Goal: Task Accomplishment & Management: Use online tool/utility

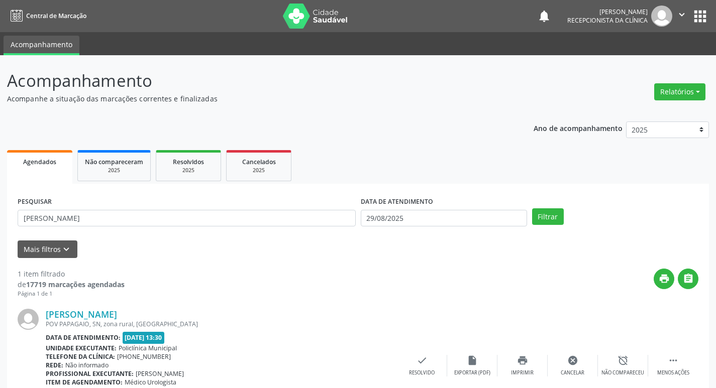
scroll to position [63, 0]
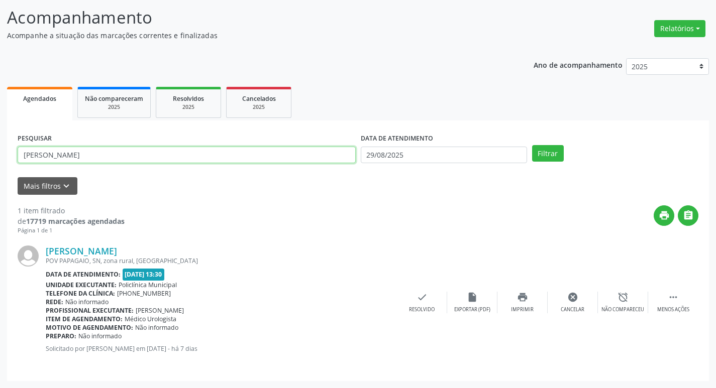
click at [164, 154] on input "[PERSON_NAME]" at bounding box center [187, 155] width 338 height 17
type input "e"
type input "[PERSON_NAME]"
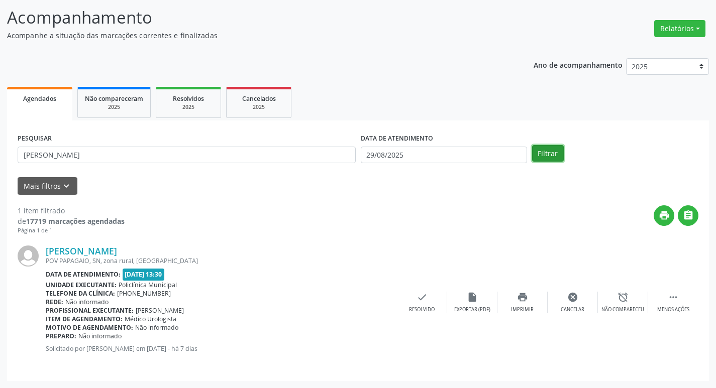
click at [543, 154] on button "Filtrar" at bounding box center [548, 153] width 32 height 17
click at [570, 294] on icon "check" at bounding box center [572, 297] width 11 height 11
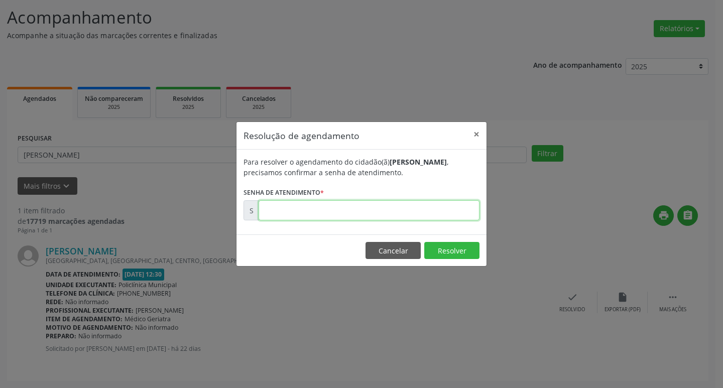
click at [402, 212] on input "text" at bounding box center [369, 210] width 221 height 20
type input "00170620"
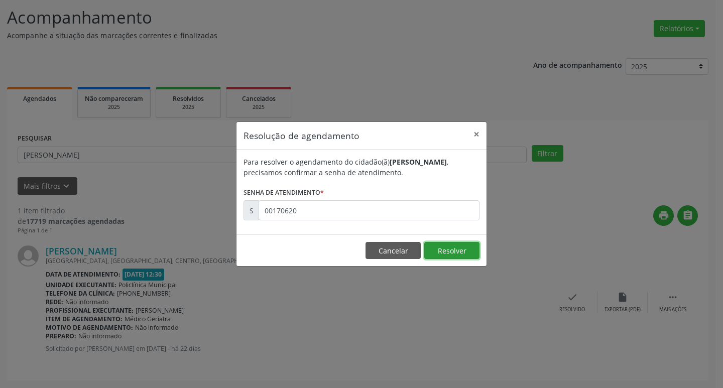
click at [469, 252] on button "Resolver" at bounding box center [452, 250] width 55 height 17
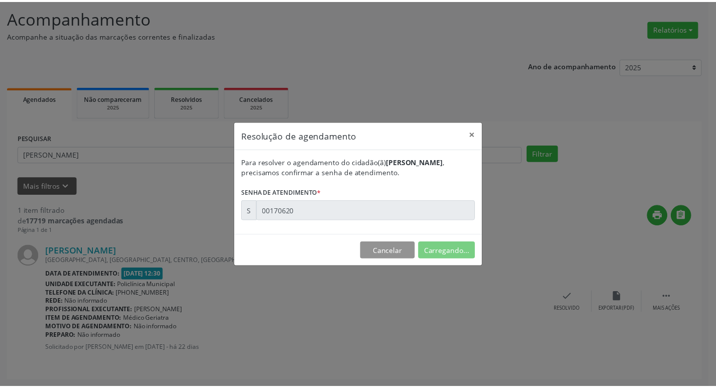
scroll to position [0, 0]
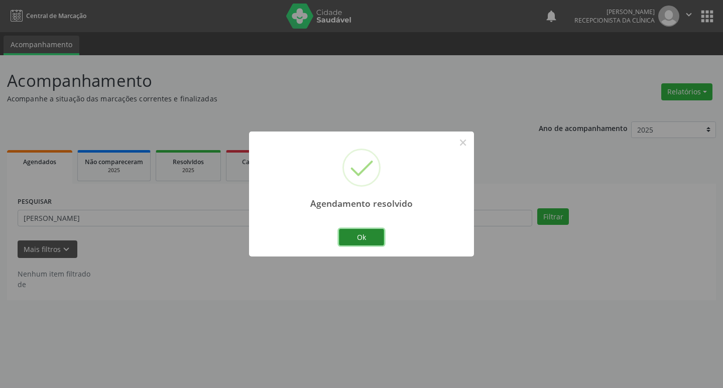
click at [379, 232] on button "Ok" at bounding box center [361, 237] width 45 height 17
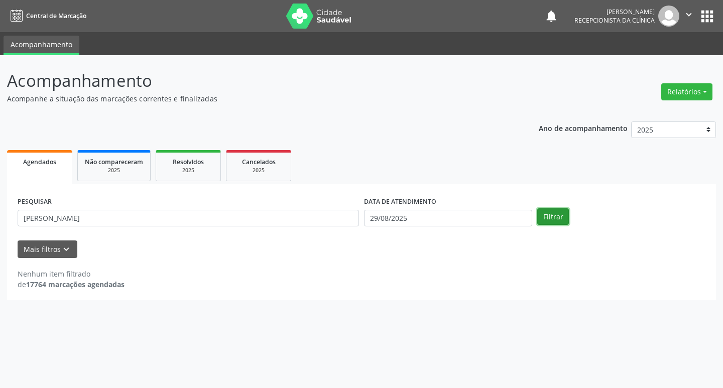
click at [557, 218] on button "Filtrar" at bounding box center [554, 216] width 32 height 17
click at [139, 222] on input "[PERSON_NAME]" at bounding box center [189, 218] width 342 height 17
click at [556, 217] on button "Filtrar" at bounding box center [554, 216] width 32 height 17
click at [545, 218] on button "Filtrar" at bounding box center [554, 216] width 32 height 17
click at [111, 217] on input "[PERSON_NAME]" at bounding box center [189, 218] width 342 height 17
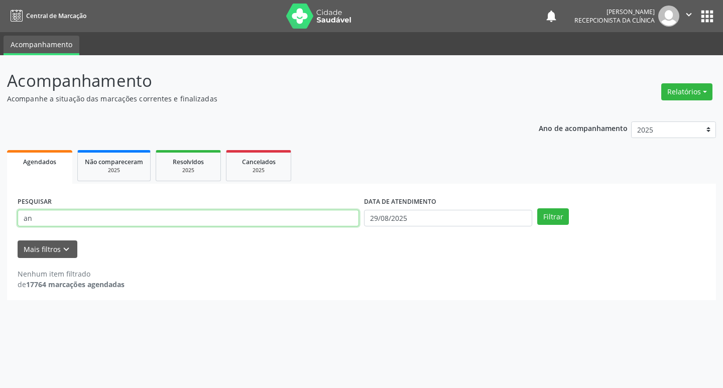
type input "a"
type input "dalva"
click at [542, 214] on button "Filtrar" at bounding box center [554, 216] width 32 height 17
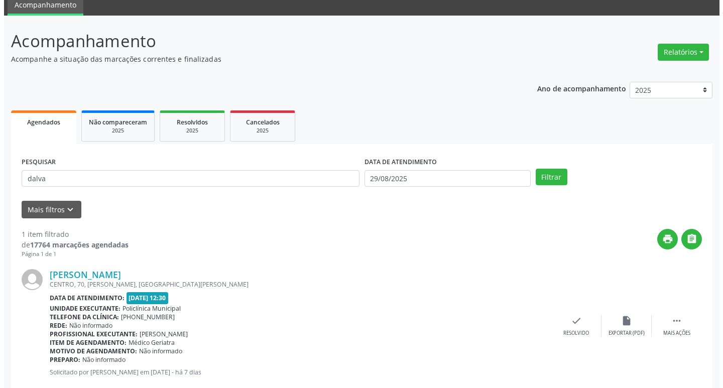
scroll to position [63, 0]
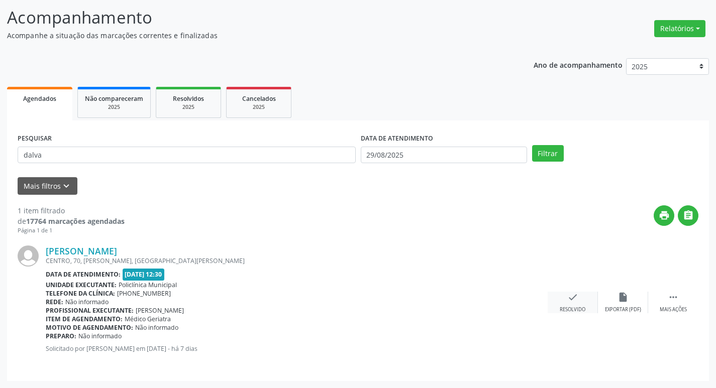
click at [578, 304] on div "check Resolvido" at bounding box center [573, 303] width 50 height 22
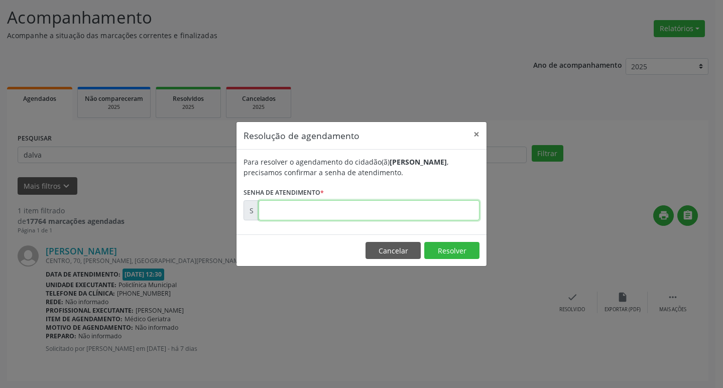
click at [382, 214] on input "text" at bounding box center [369, 210] width 221 height 20
type input "00173438"
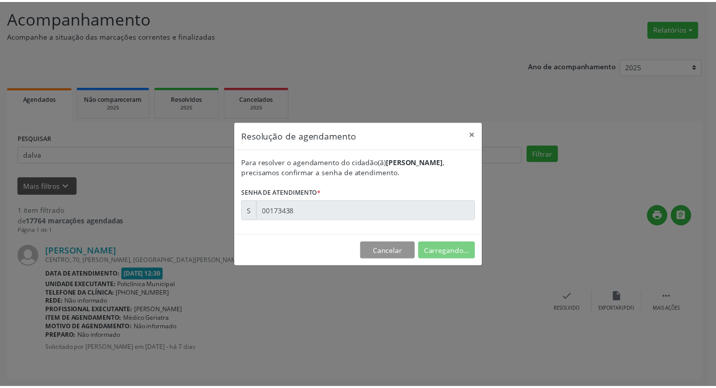
scroll to position [0, 0]
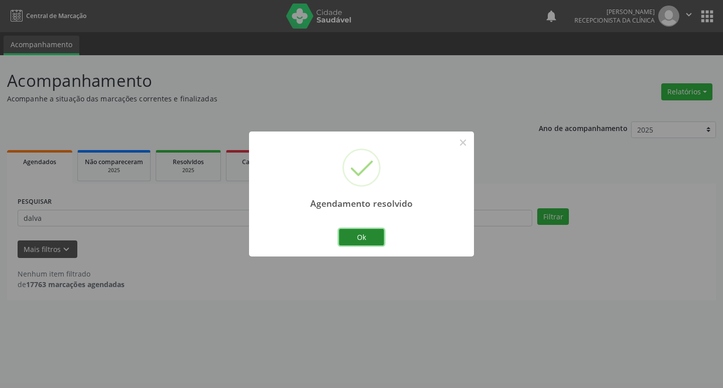
click at [378, 234] on button "Ok" at bounding box center [361, 237] width 45 height 17
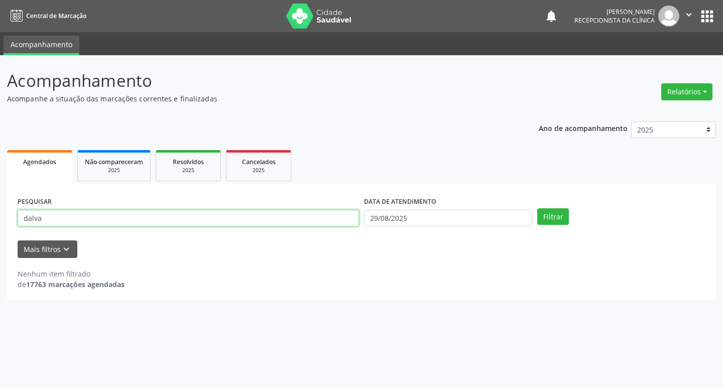
click at [70, 219] on input "dalva" at bounding box center [189, 218] width 342 height 17
type input "d"
type input "hildelice"
click at [561, 214] on button "Filtrar" at bounding box center [554, 216] width 32 height 17
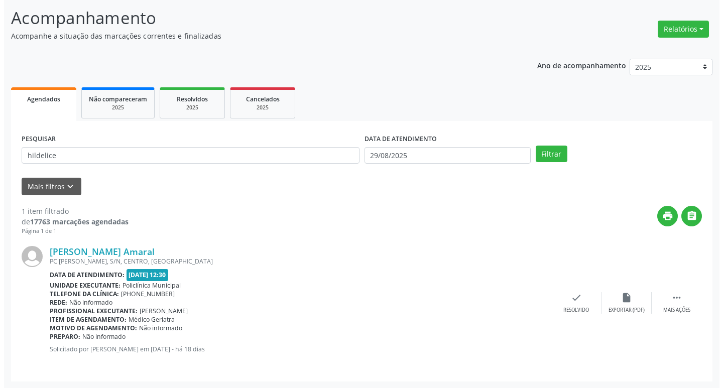
scroll to position [63, 0]
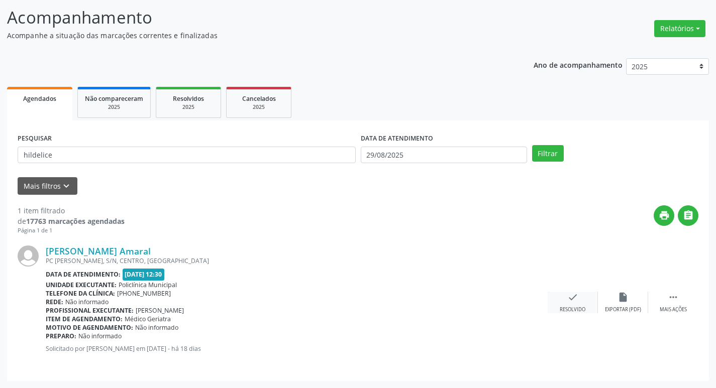
click at [575, 297] on icon "check" at bounding box center [572, 297] width 11 height 11
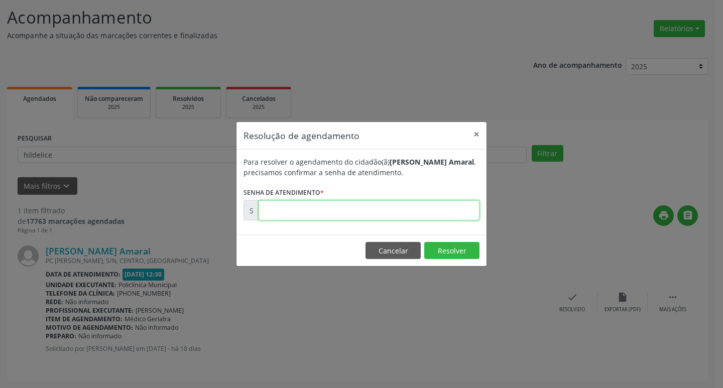
click at [416, 212] on input "text" at bounding box center [369, 210] width 221 height 20
type input "00171184"
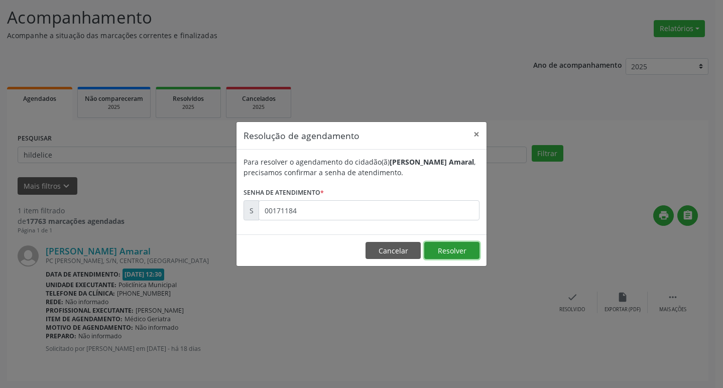
click at [455, 249] on button "Resolver" at bounding box center [452, 250] width 55 height 17
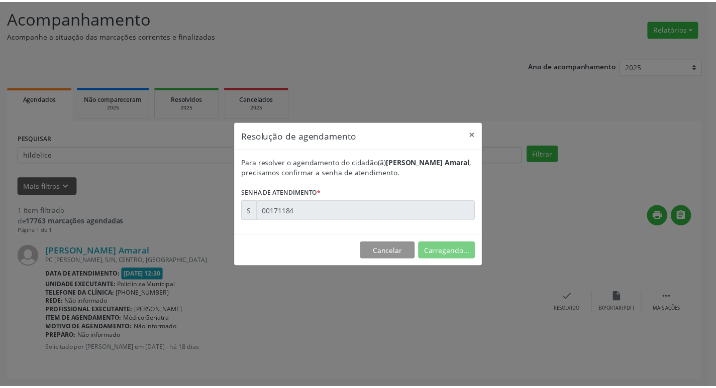
scroll to position [0, 0]
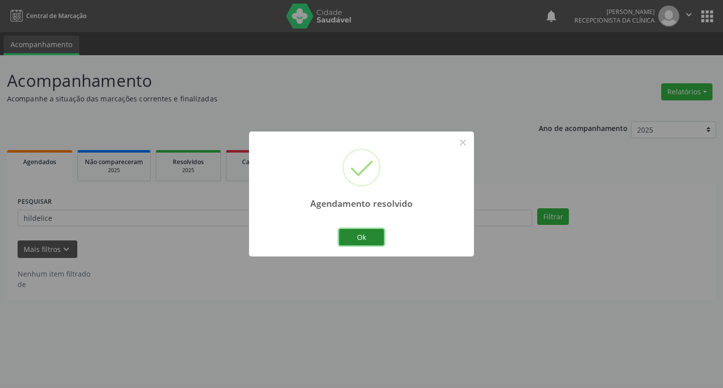
click at [378, 238] on button "Ok" at bounding box center [361, 237] width 45 height 17
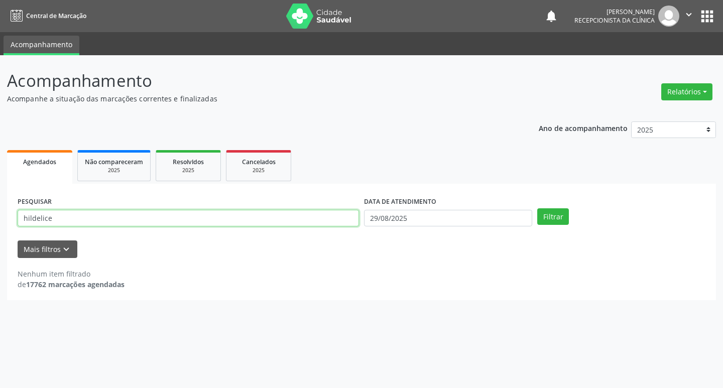
click at [99, 222] on input "hildelice" at bounding box center [189, 218] width 342 height 17
type input "h"
type input "[DATE][PERSON_NAME]"
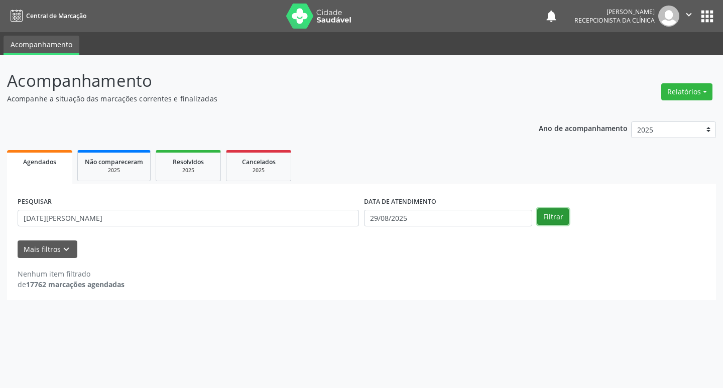
click at [542, 214] on button "Filtrar" at bounding box center [554, 216] width 32 height 17
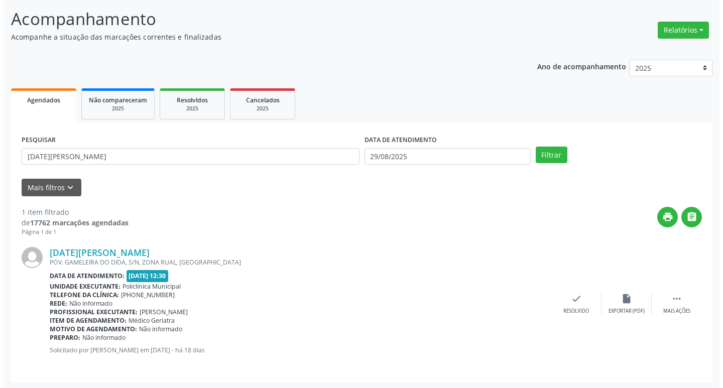
scroll to position [63, 0]
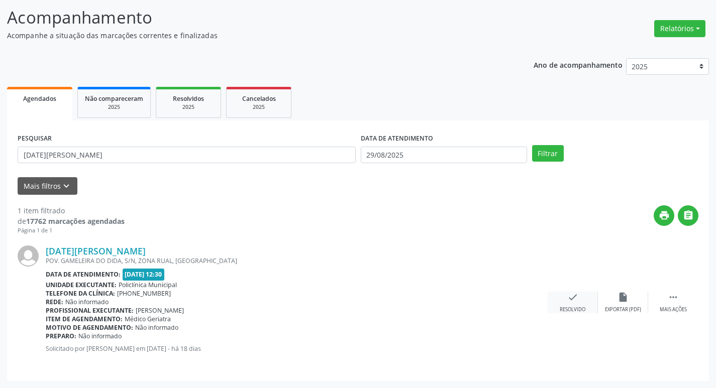
click at [584, 303] on div "check Resolvido" at bounding box center [573, 303] width 50 height 22
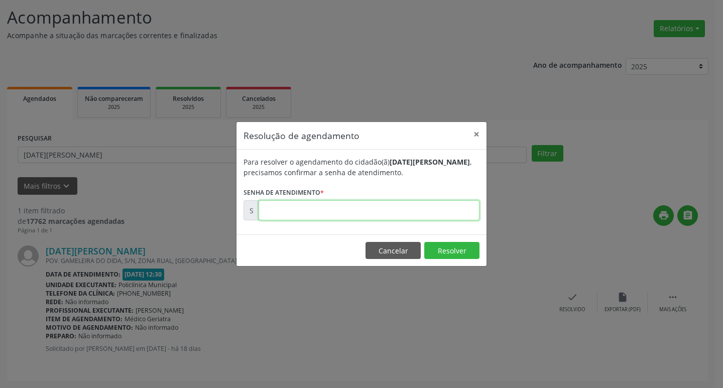
click at [401, 205] on input "text" at bounding box center [369, 210] width 221 height 20
type input "00171178"
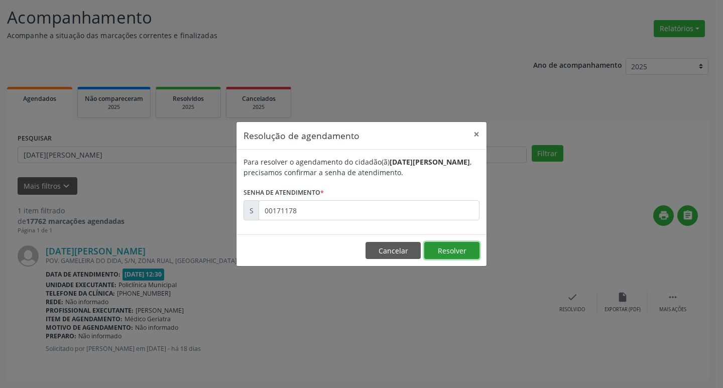
click at [437, 244] on button "Resolver" at bounding box center [452, 250] width 55 height 17
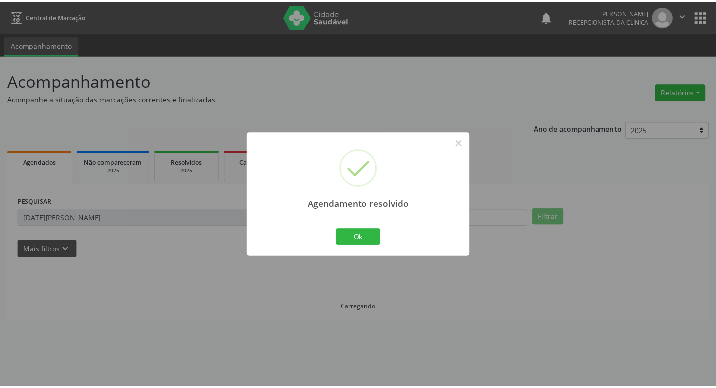
scroll to position [0, 0]
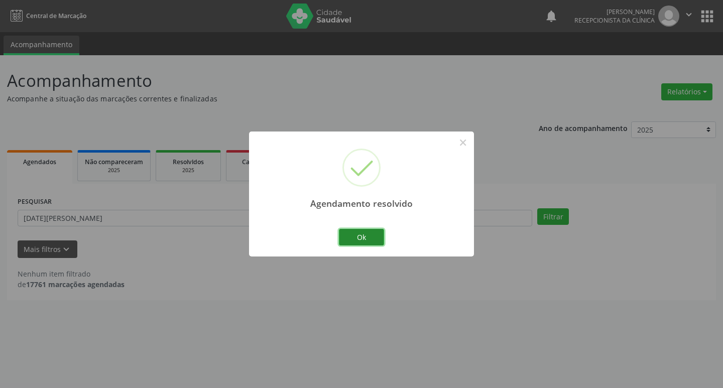
click at [368, 238] on button "Ok" at bounding box center [361, 237] width 45 height 17
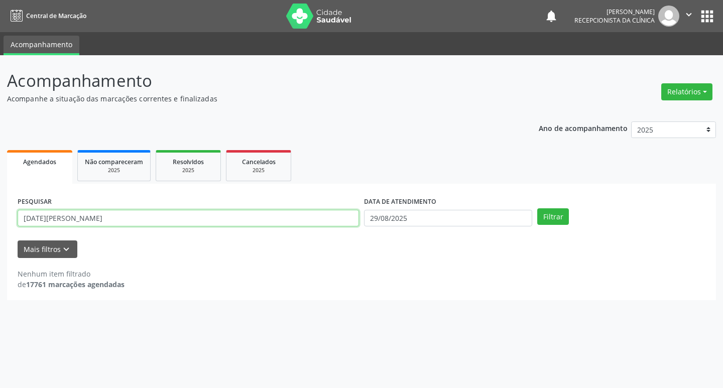
click at [100, 216] on input "[DATE][PERSON_NAME]" at bounding box center [189, 218] width 342 height 17
type input "l"
type input "[PERSON_NAME]"
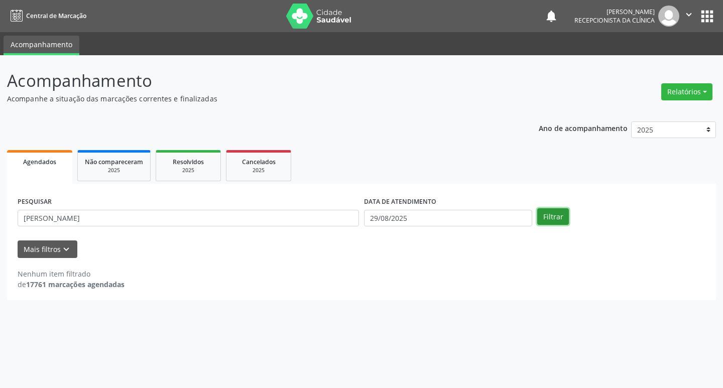
click at [559, 217] on button "Filtrar" at bounding box center [554, 216] width 32 height 17
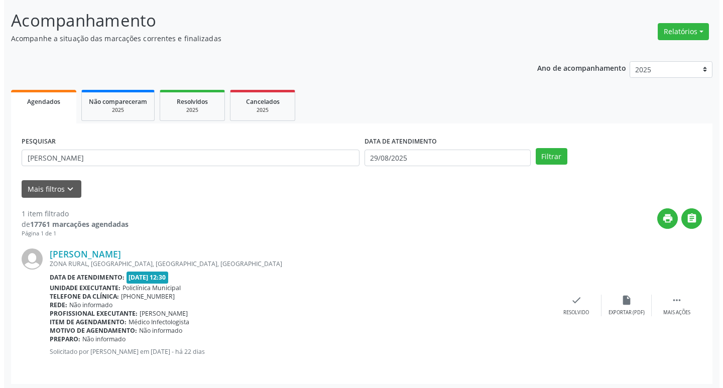
scroll to position [63, 0]
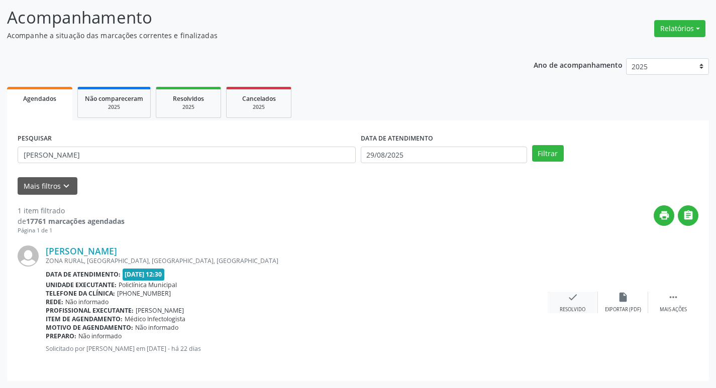
click at [581, 301] on div "check Resolvido" at bounding box center [573, 303] width 50 height 22
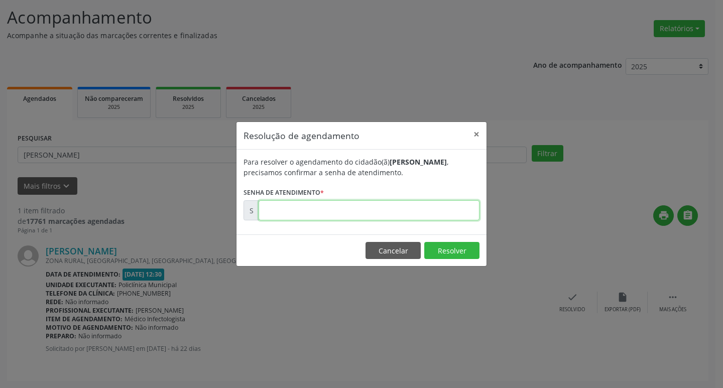
click at [356, 213] on input "text" at bounding box center [369, 210] width 221 height 20
type input "00170562"
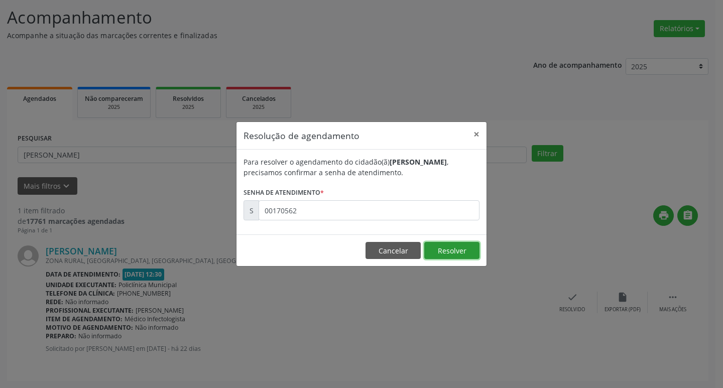
click at [446, 252] on button "Resolver" at bounding box center [452, 250] width 55 height 17
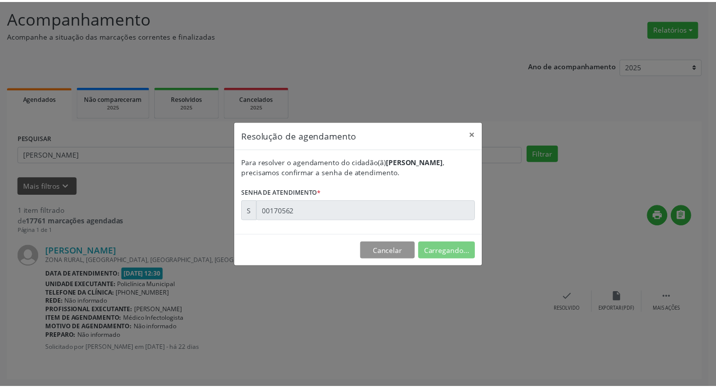
scroll to position [0, 0]
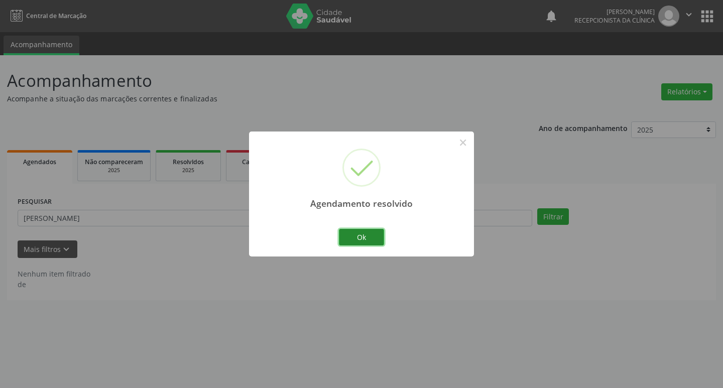
click at [373, 231] on button "Ok" at bounding box center [361, 237] width 45 height 17
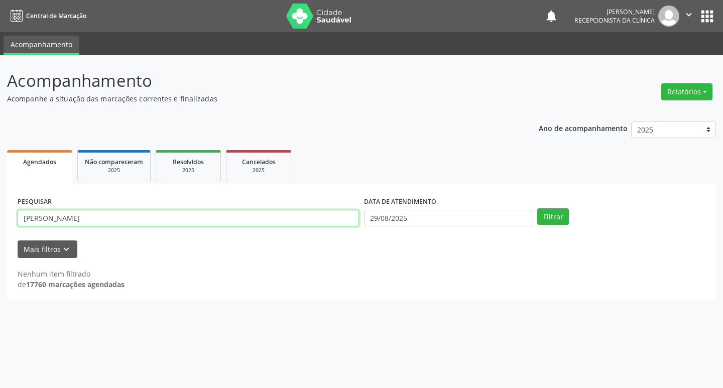
click at [197, 214] on input "[PERSON_NAME]" at bounding box center [189, 218] width 342 height 17
type input "n"
type input "[PERSON_NAME]"
click at [558, 214] on button "Filtrar" at bounding box center [554, 216] width 32 height 17
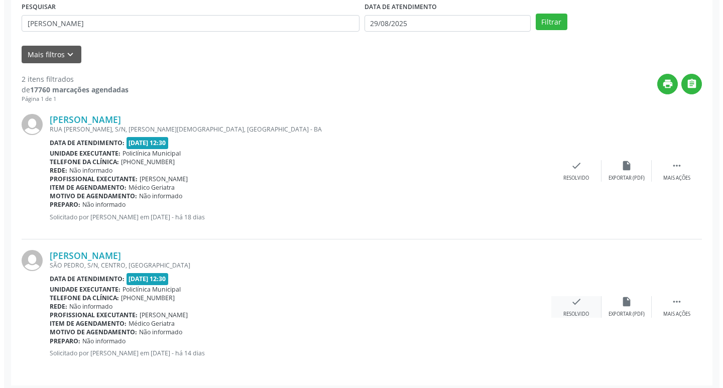
scroll to position [199, 0]
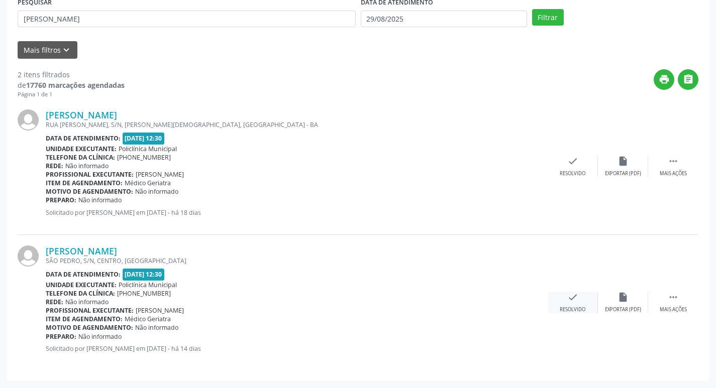
click at [584, 299] on div "check Resolvido" at bounding box center [573, 303] width 50 height 22
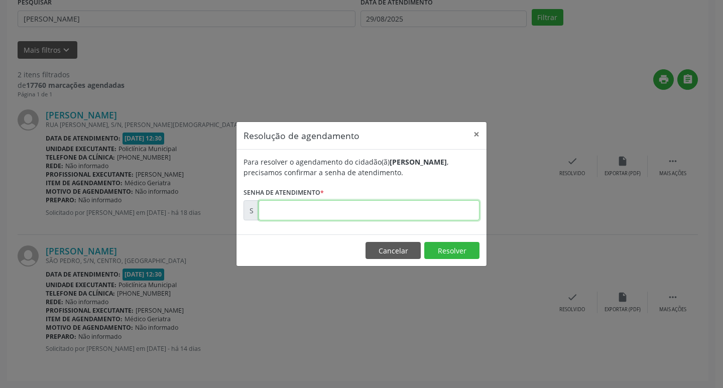
click at [419, 211] on input "text" at bounding box center [369, 210] width 221 height 20
type input "00172195"
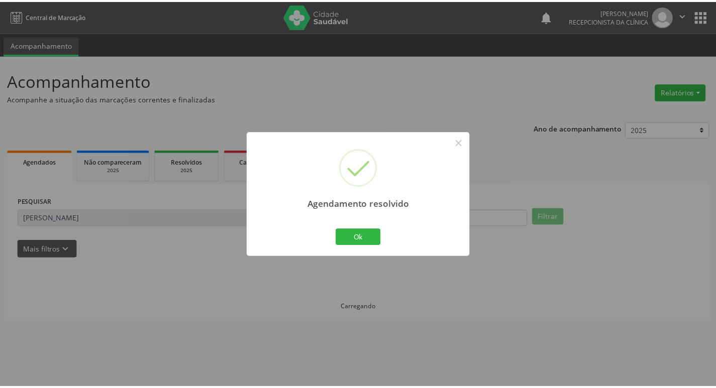
scroll to position [0, 0]
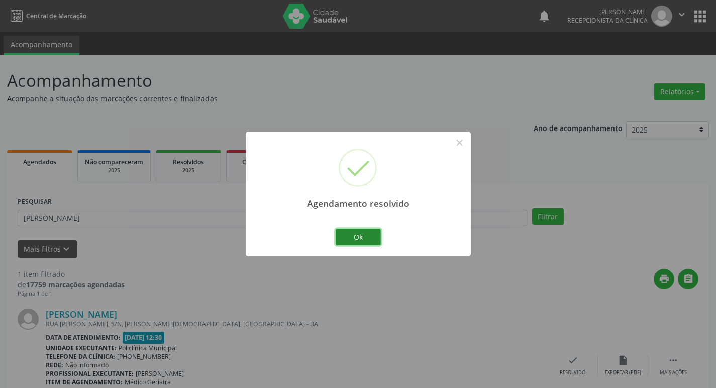
click at [376, 231] on button "Ok" at bounding box center [358, 237] width 45 height 17
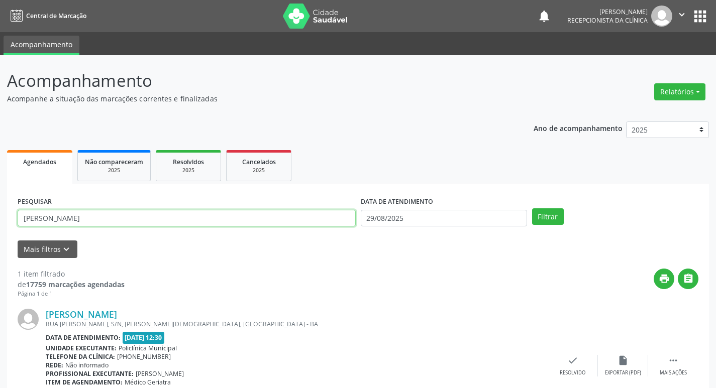
click at [203, 220] on input "[PERSON_NAME]" at bounding box center [187, 218] width 338 height 17
type input "m"
type input "[PERSON_NAME]"
click at [550, 208] on button "Filtrar" at bounding box center [548, 216] width 32 height 17
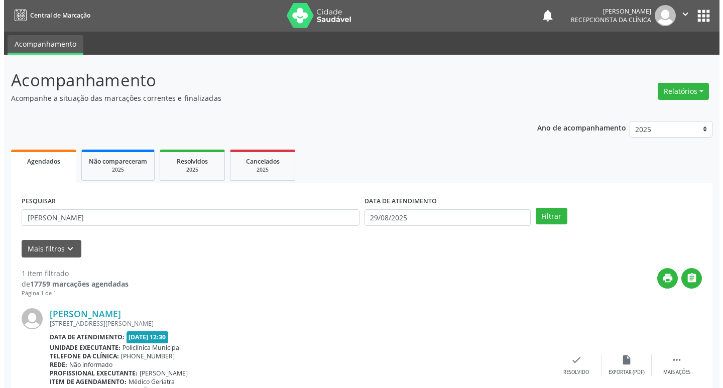
scroll to position [63, 0]
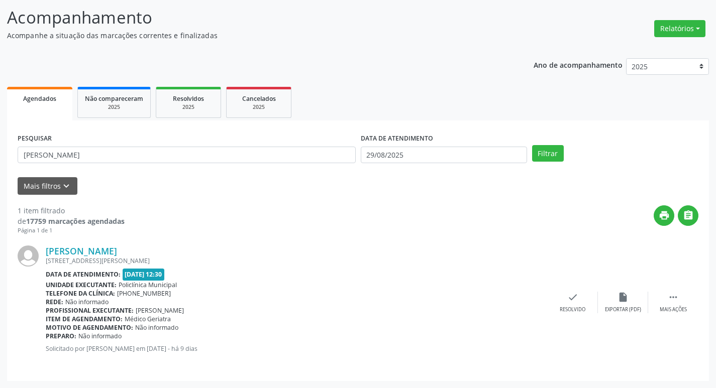
click at [572, 291] on div "[PERSON_NAME] [STREET_ADDRESS][PERSON_NAME] Data de atendimento: [DATE] 12:30 U…" at bounding box center [358, 303] width 681 height 136
click at [562, 306] on div "Resolvido" at bounding box center [573, 309] width 26 height 7
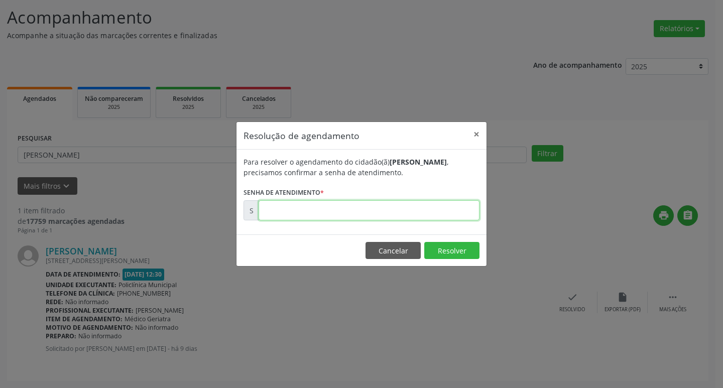
click at [437, 215] on input "text" at bounding box center [369, 210] width 221 height 20
type input "00172750"
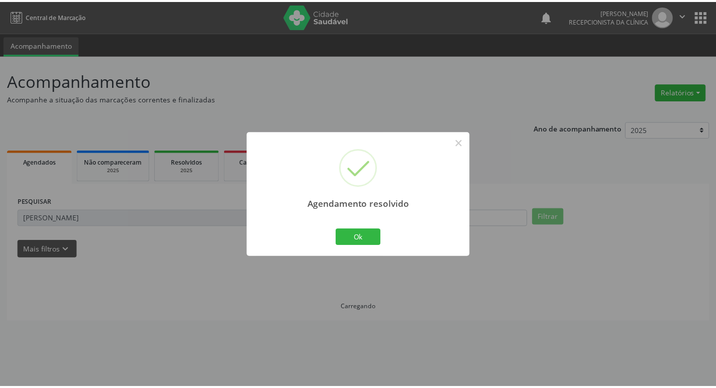
scroll to position [0, 0]
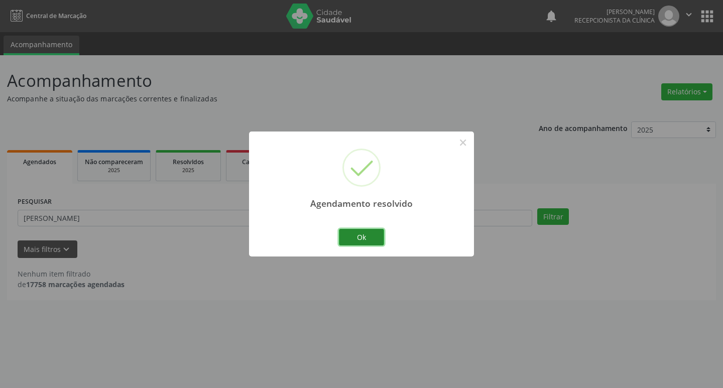
click at [378, 240] on button "Ok" at bounding box center [361, 237] width 45 height 17
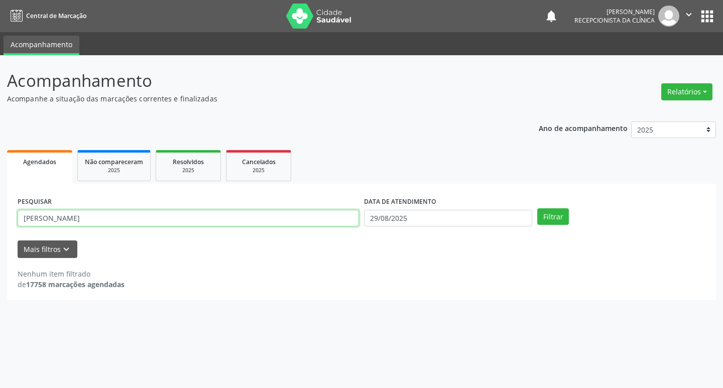
click at [69, 219] on input "[PERSON_NAME]" at bounding box center [189, 218] width 342 height 17
type input "j"
type input "[PERSON_NAME]"
click at [561, 217] on button "Filtrar" at bounding box center [554, 216] width 32 height 17
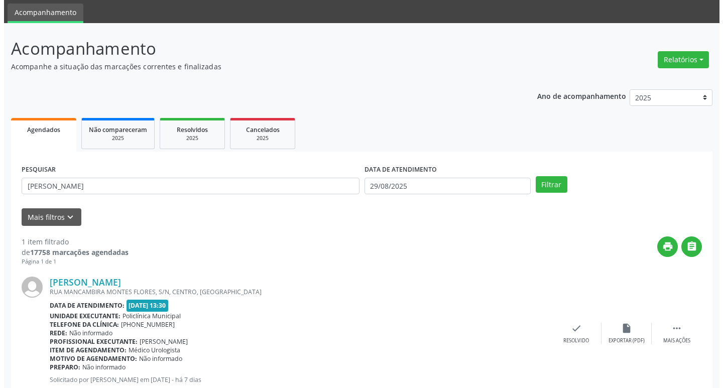
scroll to position [63, 0]
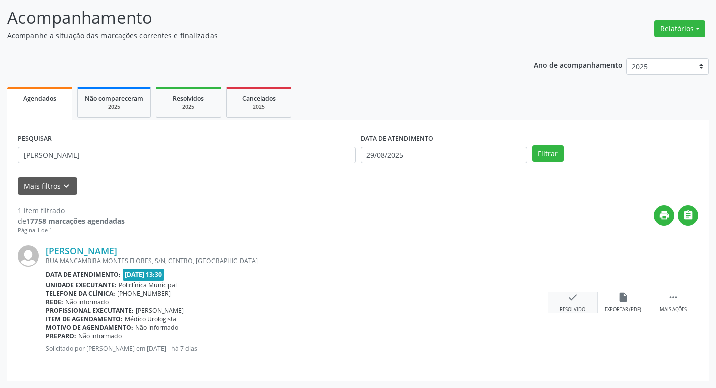
click at [572, 305] on div "check Resolvido" at bounding box center [573, 303] width 50 height 22
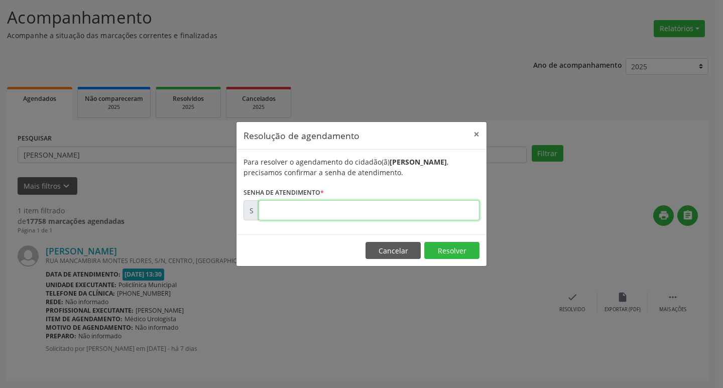
click at [420, 212] on input "text" at bounding box center [369, 210] width 221 height 20
type input "00173453"
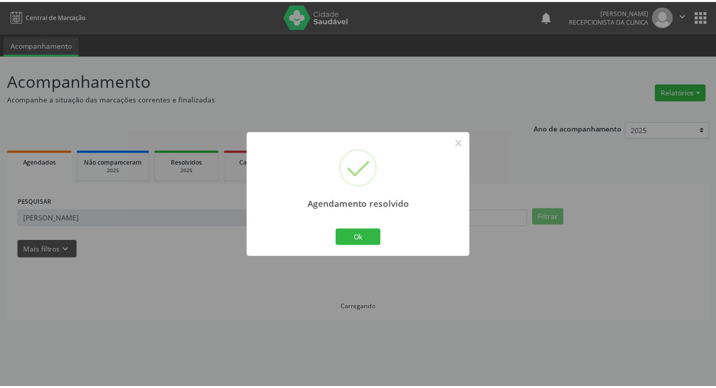
scroll to position [0, 0]
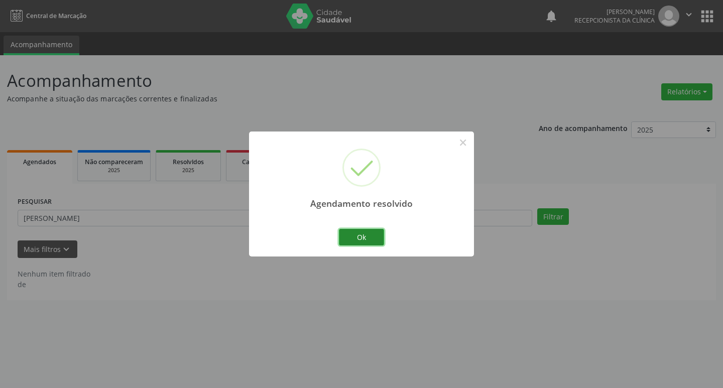
click at [380, 240] on button "Ok" at bounding box center [361, 237] width 45 height 17
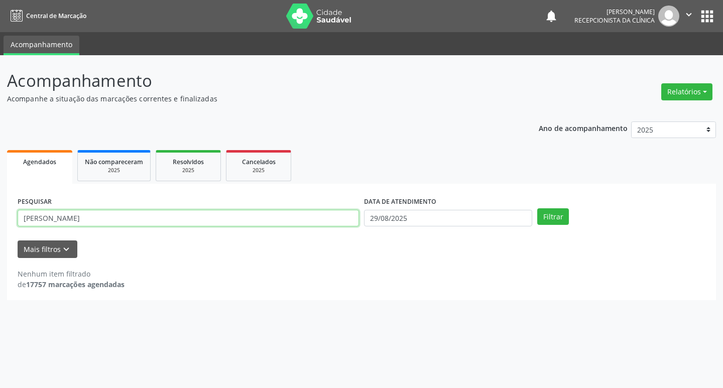
click at [100, 217] on input "[PERSON_NAME]" at bounding box center [189, 218] width 342 height 17
click at [65, 219] on input "j" at bounding box center [189, 218] width 342 height 17
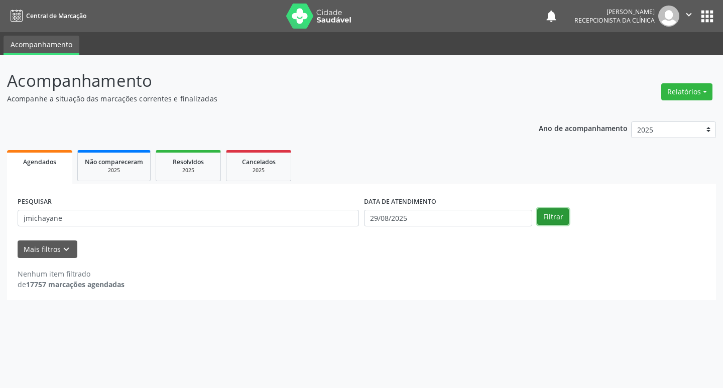
click at [561, 215] on button "Filtrar" at bounding box center [554, 216] width 32 height 17
click at [26, 219] on input "jmichayane" at bounding box center [189, 218] width 342 height 17
type input "michayane"
click at [545, 217] on button "Filtrar" at bounding box center [554, 216] width 32 height 17
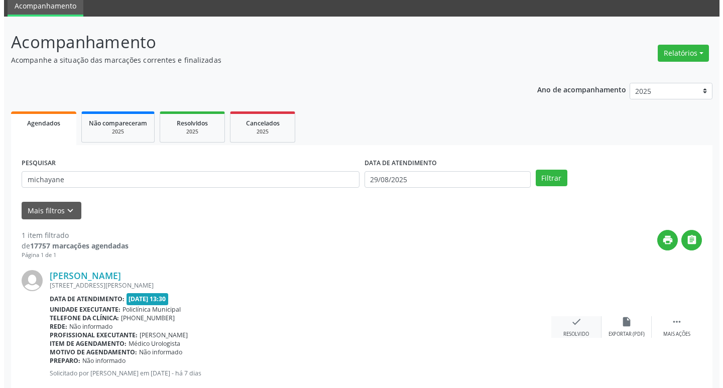
scroll to position [63, 0]
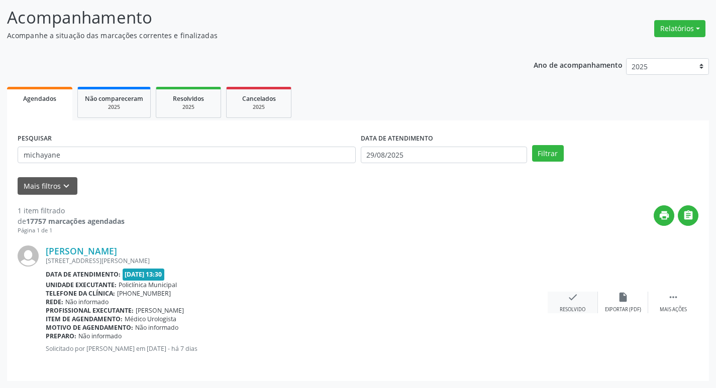
click at [571, 297] on icon "check" at bounding box center [572, 297] width 11 height 11
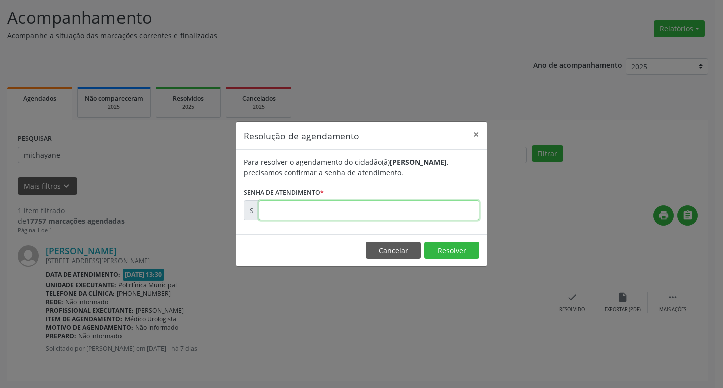
click at [439, 213] on input "text" at bounding box center [369, 210] width 221 height 20
type input "00173455"
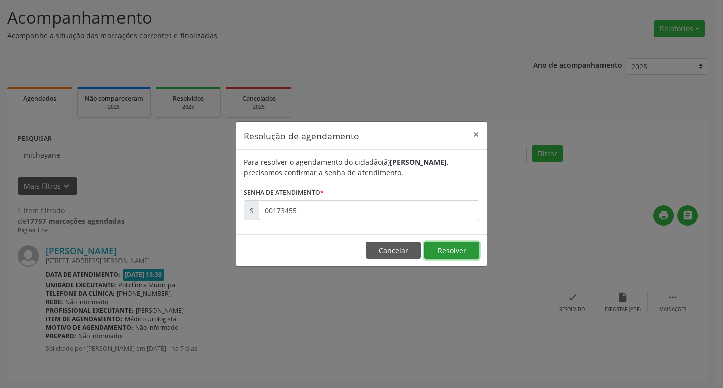
click at [462, 255] on button "Resolver" at bounding box center [452, 250] width 55 height 17
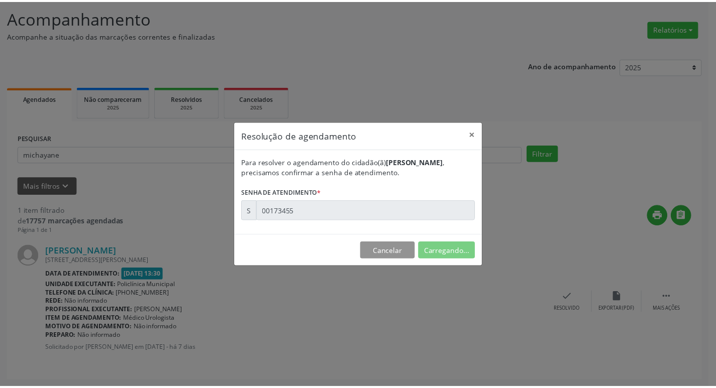
scroll to position [0, 0]
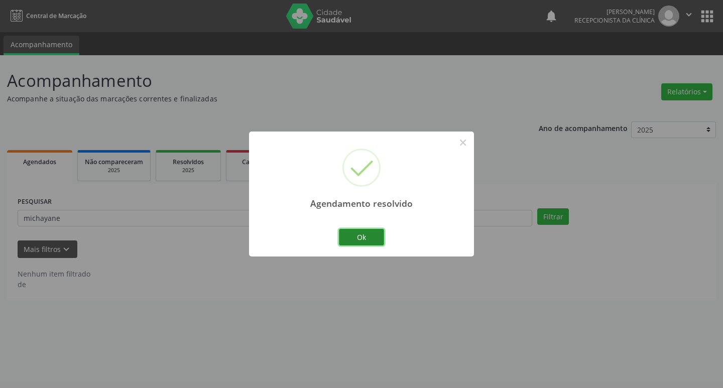
click at [370, 234] on button "Ok" at bounding box center [361, 237] width 45 height 17
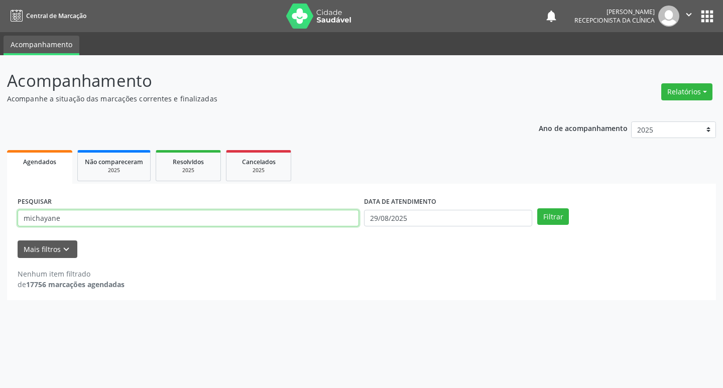
click at [157, 217] on input "michayane" at bounding box center [189, 218] width 342 height 17
type input "m"
type input "[PERSON_NAME]"
click at [561, 219] on button "Filtrar" at bounding box center [554, 216] width 32 height 17
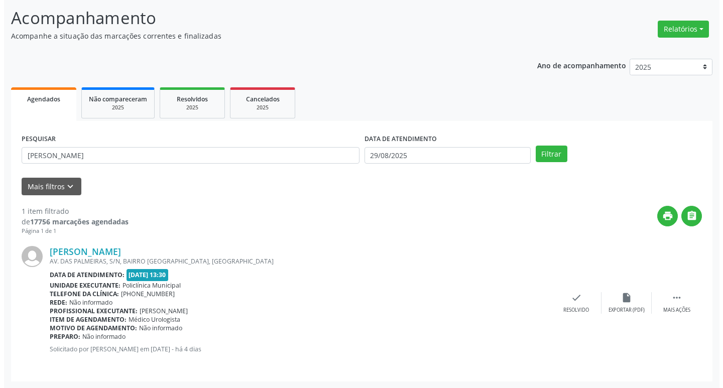
scroll to position [63, 0]
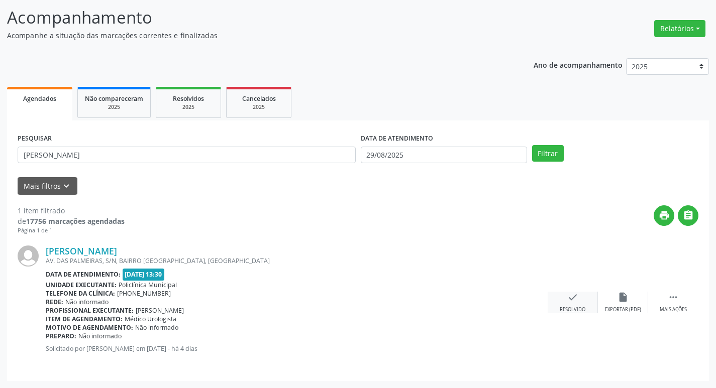
click at [567, 300] on icon "check" at bounding box center [572, 297] width 11 height 11
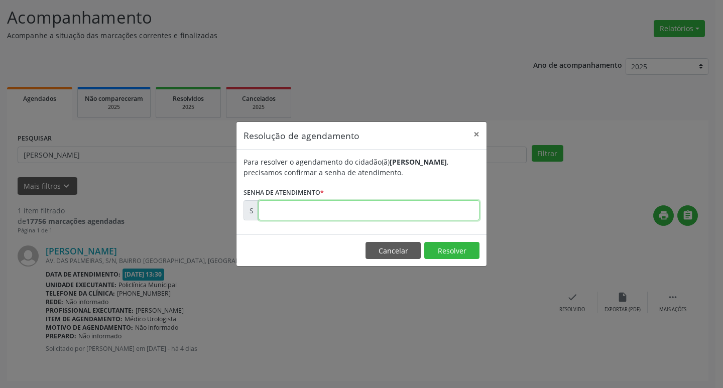
click at [368, 215] on input "text" at bounding box center [369, 210] width 221 height 20
type input "00173514"
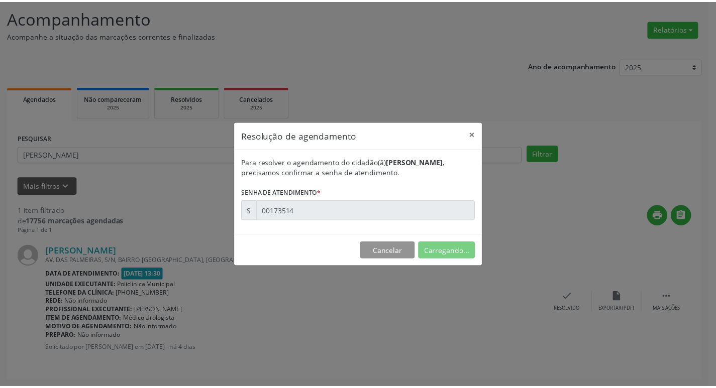
scroll to position [0, 0]
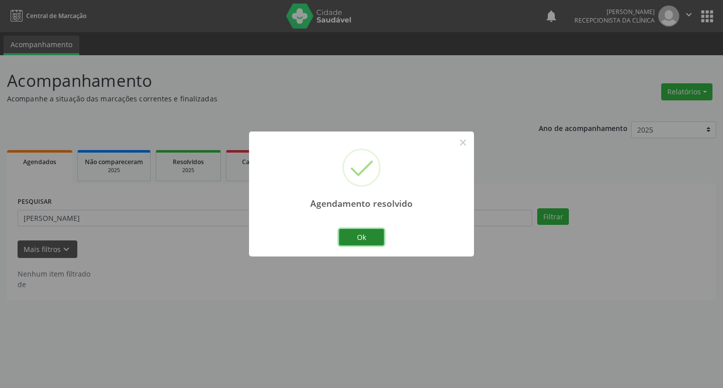
click at [374, 243] on button "Ok" at bounding box center [361, 237] width 45 height 17
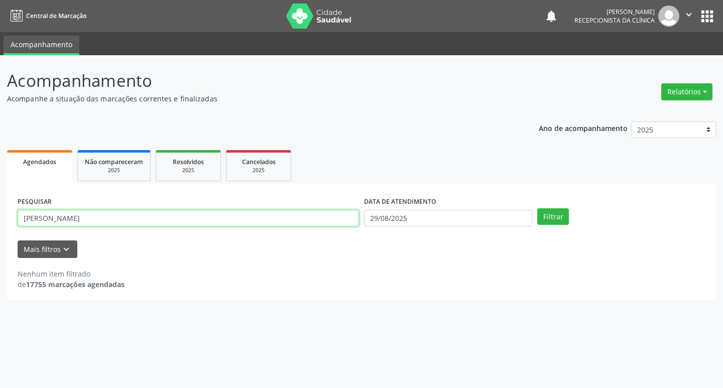
drag, startPoint x: 174, startPoint y: 221, endPoint x: 177, endPoint y: 216, distance: 6.6
click at [176, 218] on input "[PERSON_NAME]" at bounding box center [189, 218] width 342 height 17
type input "j"
type input "[PERSON_NAME]"
click at [541, 215] on button "Filtrar" at bounding box center [554, 216] width 32 height 17
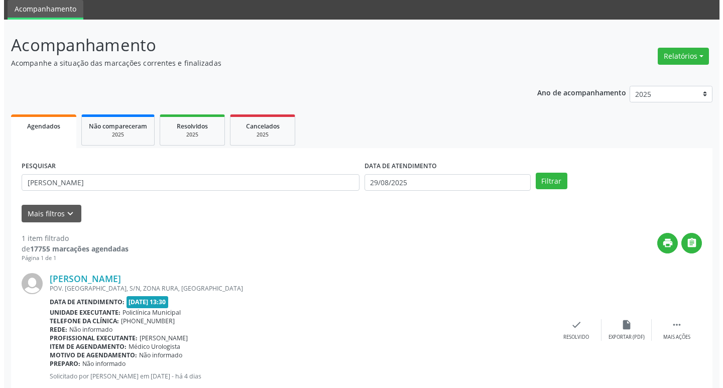
scroll to position [63, 0]
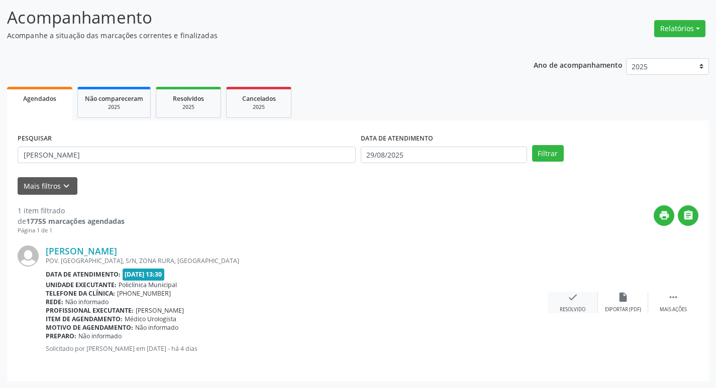
click at [571, 304] on div "check Resolvido" at bounding box center [573, 303] width 50 height 22
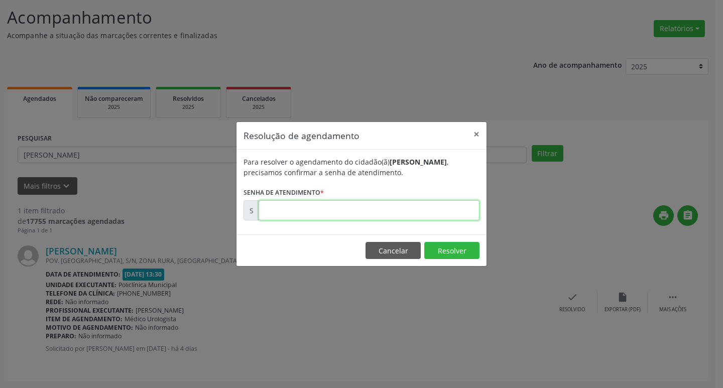
drag, startPoint x: 412, startPoint y: 206, endPoint x: 419, endPoint y: 203, distance: 7.0
click at [414, 204] on input "text" at bounding box center [369, 210] width 221 height 20
type input "00173513"
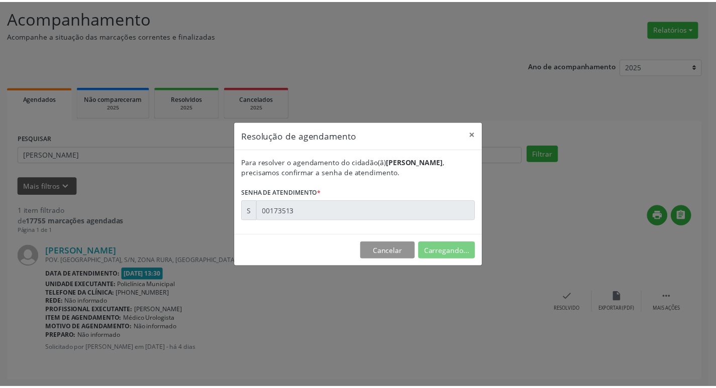
scroll to position [0, 0]
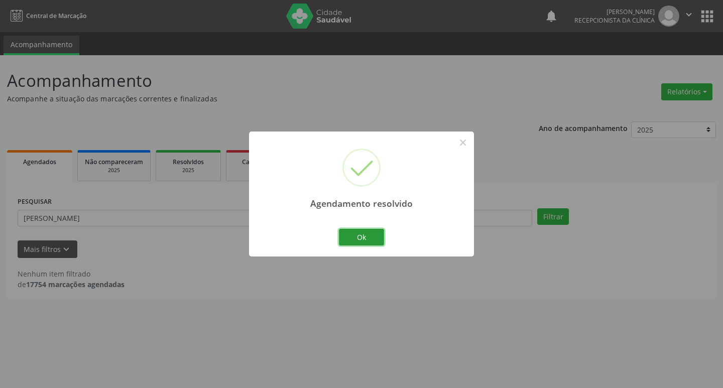
drag, startPoint x: 360, startPoint y: 234, endPoint x: 366, endPoint y: 223, distance: 12.6
click at [371, 227] on div "Ok Cancel" at bounding box center [362, 237] width 50 height 21
drag, startPoint x: 364, startPoint y: 233, endPoint x: 381, endPoint y: 199, distance: 37.5
click at [375, 205] on div "Agendamento resolvido × Ok Cancel" at bounding box center [361, 194] width 225 height 125
click at [375, 239] on button "Ok" at bounding box center [361, 237] width 45 height 17
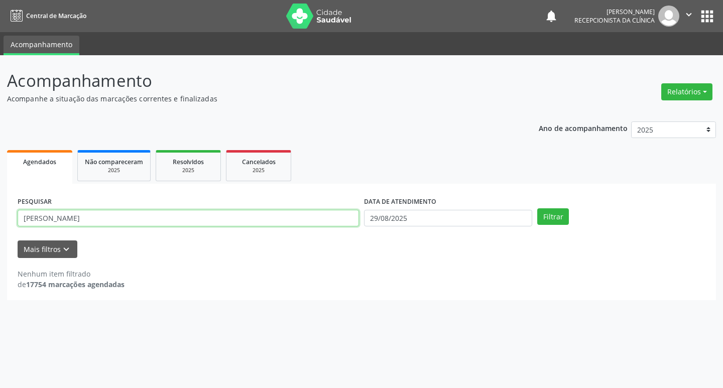
click at [212, 218] on input "[PERSON_NAME]" at bounding box center [189, 218] width 342 height 17
type input "j"
type input "[PERSON_NAME]"
click at [538, 208] on button "Filtrar" at bounding box center [554, 216] width 32 height 17
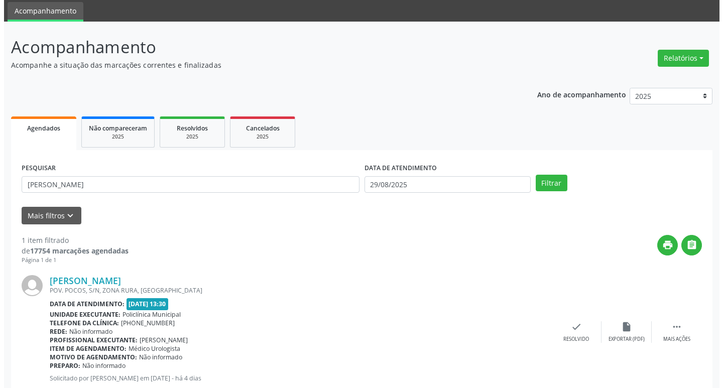
scroll to position [63, 0]
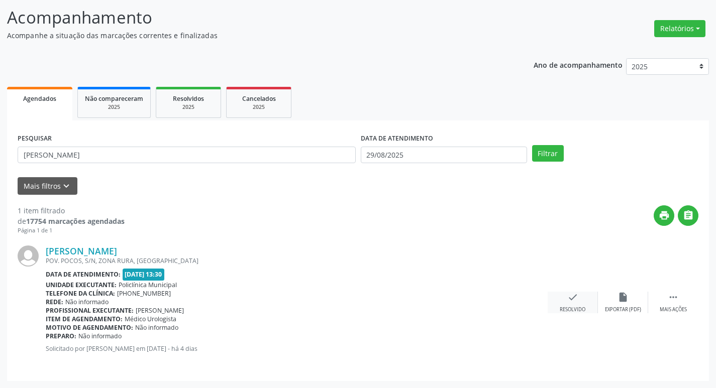
click at [571, 299] on icon "check" at bounding box center [572, 297] width 11 height 11
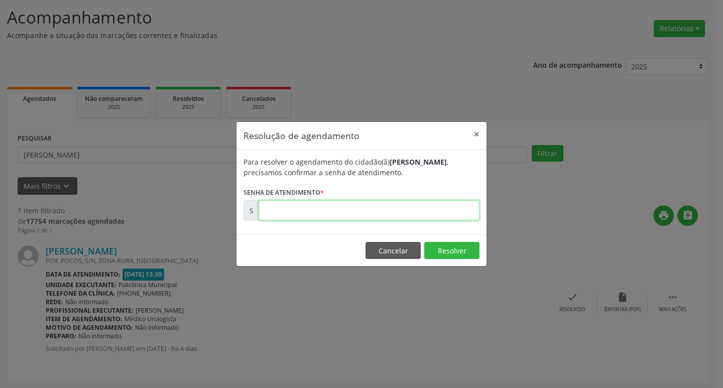
click at [419, 212] on input "text" at bounding box center [369, 210] width 221 height 20
type input "00173512"
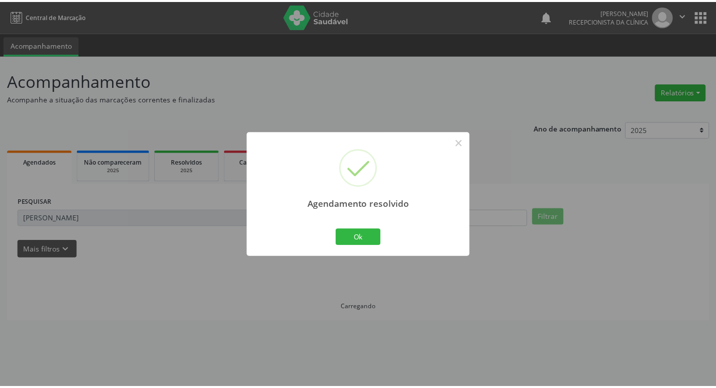
scroll to position [0, 0]
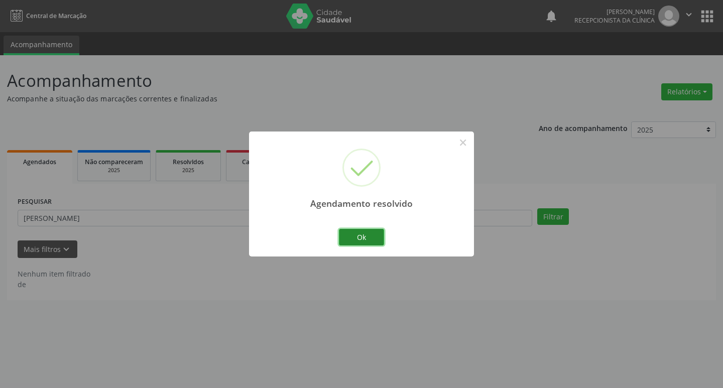
click at [376, 243] on button "Ok" at bounding box center [361, 237] width 45 height 17
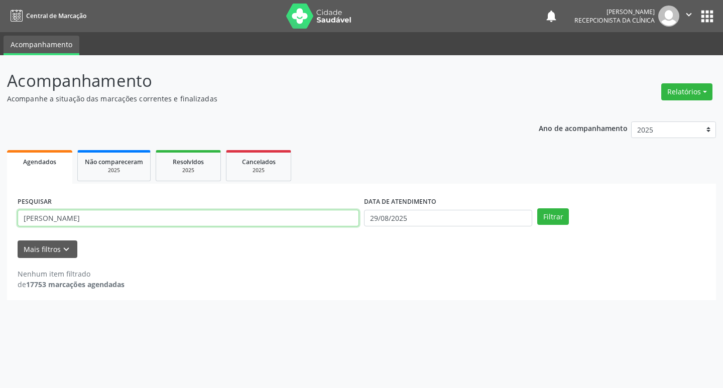
click at [90, 216] on input "[PERSON_NAME]" at bounding box center [189, 218] width 342 height 17
type input "a"
type input "[PERSON_NAME]"
click at [538, 208] on button "Filtrar" at bounding box center [554, 216] width 32 height 17
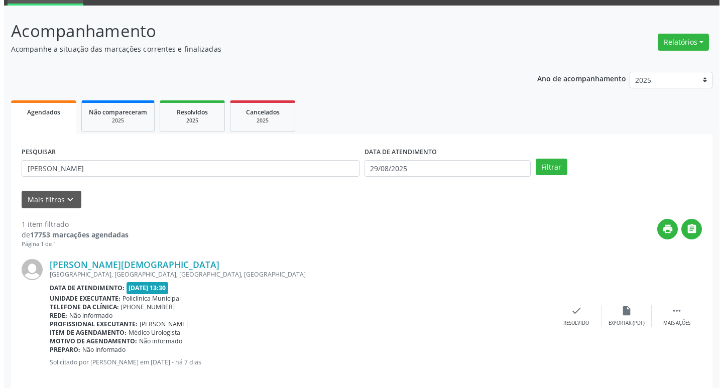
scroll to position [63, 0]
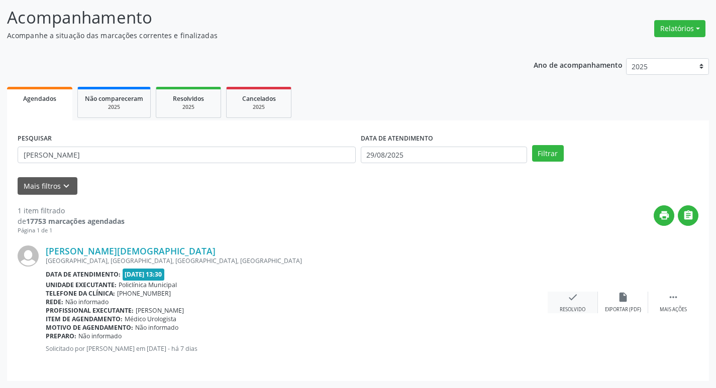
click at [565, 303] on div "check Resolvido" at bounding box center [573, 303] width 50 height 22
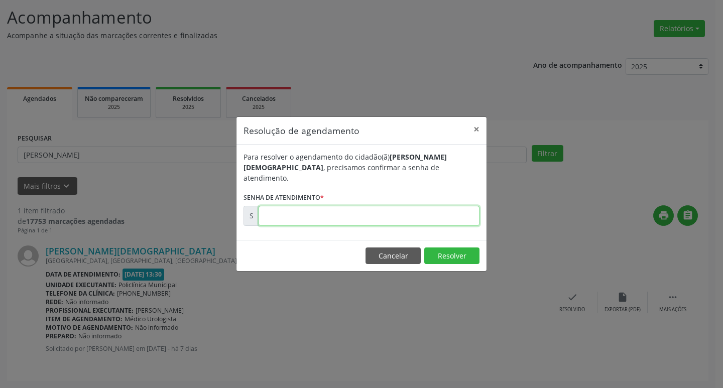
click at [354, 206] on input "text" at bounding box center [369, 216] width 221 height 20
type input "00173449"
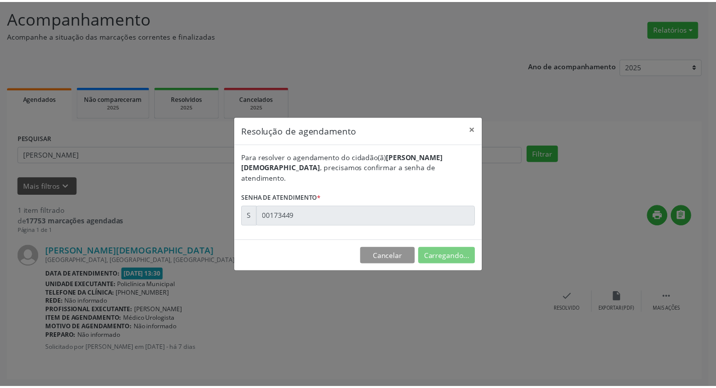
scroll to position [0, 0]
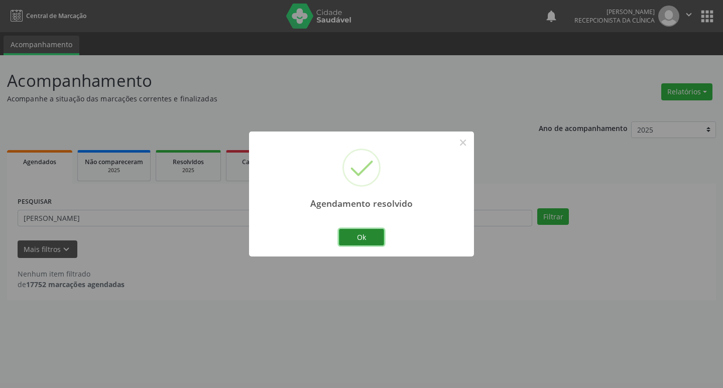
click at [369, 234] on button "Ok" at bounding box center [361, 237] width 45 height 17
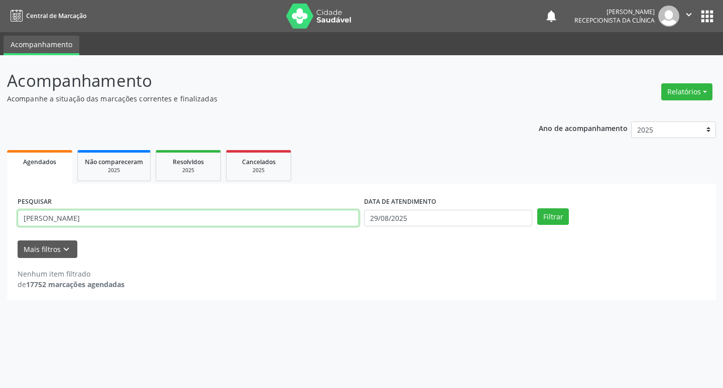
click at [185, 220] on input "[PERSON_NAME]" at bounding box center [189, 218] width 342 height 17
type input "d"
type input "zenaide"
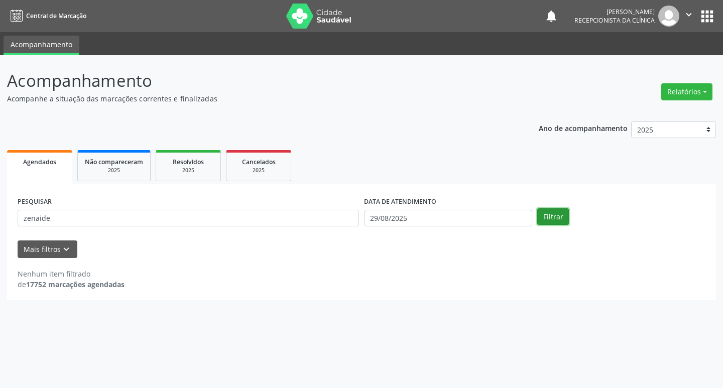
click at [563, 221] on button "Filtrar" at bounding box center [554, 216] width 32 height 17
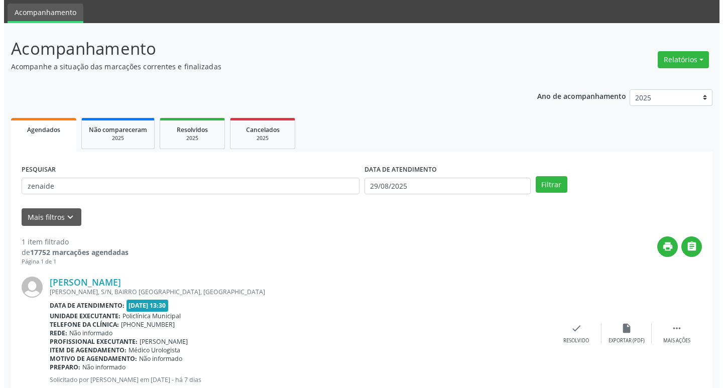
scroll to position [63, 0]
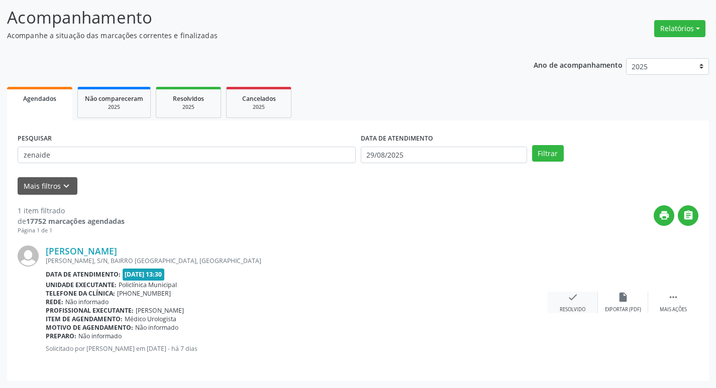
click at [570, 305] on div "check Resolvido" at bounding box center [573, 303] width 50 height 22
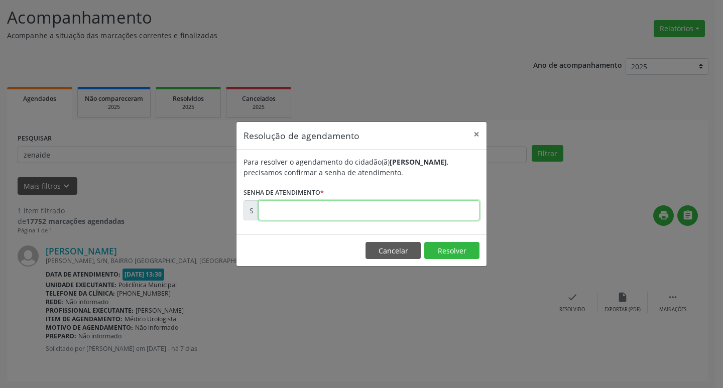
click at [363, 213] on input "text" at bounding box center [369, 210] width 221 height 20
type input "00173451"
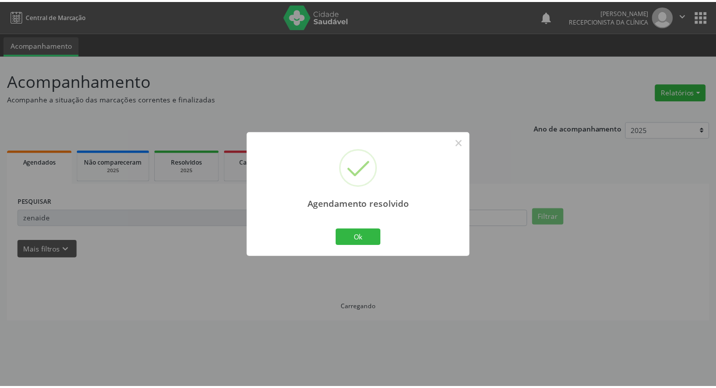
scroll to position [0, 0]
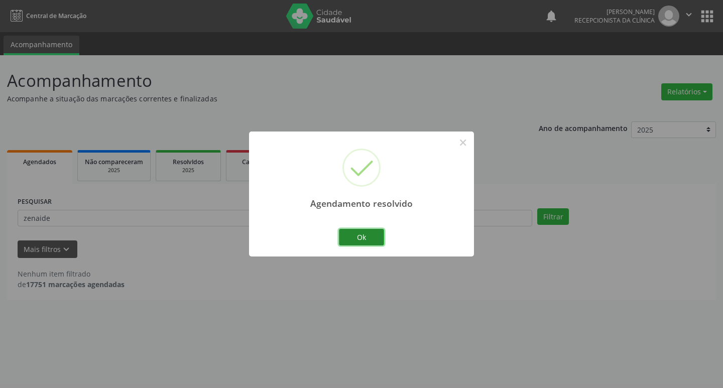
click at [364, 236] on button "Ok" at bounding box center [361, 237] width 45 height 17
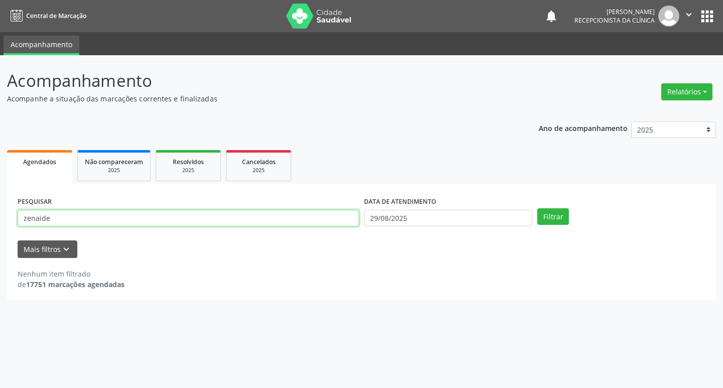
click at [240, 219] on input "zenaide" at bounding box center [189, 218] width 342 height 17
type input "z"
type input "[PERSON_NAME]"
click at [538, 208] on button "Filtrar" at bounding box center [554, 216] width 32 height 17
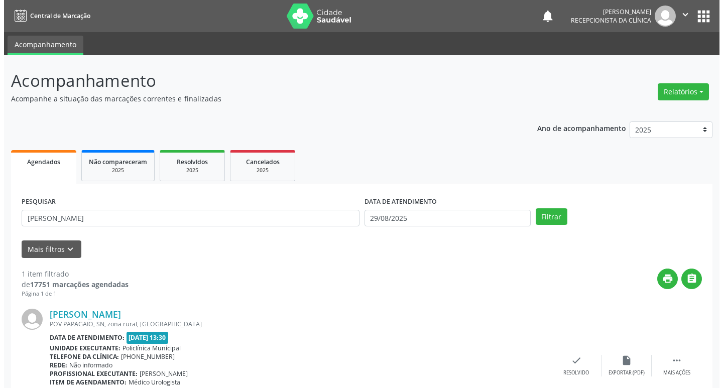
scroll to position [63, 0]
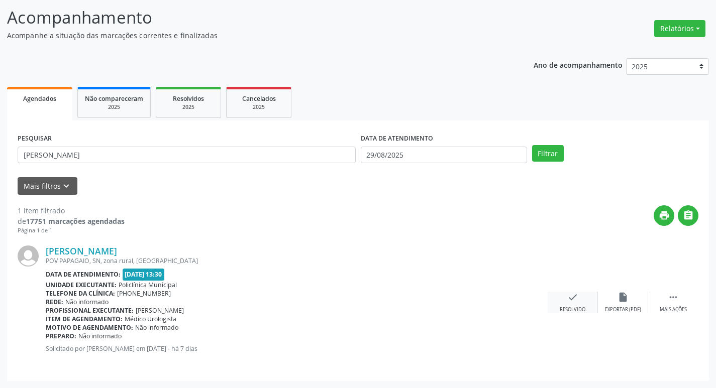
click at [583, 300] on div "check Resolvido" at bounding box center [573, 303] width 50 height 22
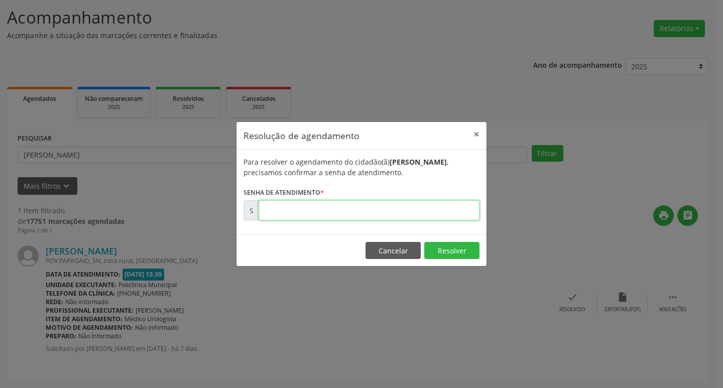
click at [462, 209] on input "text" at bounding box center [369, 210] width 221 height 20
type input "00173446"
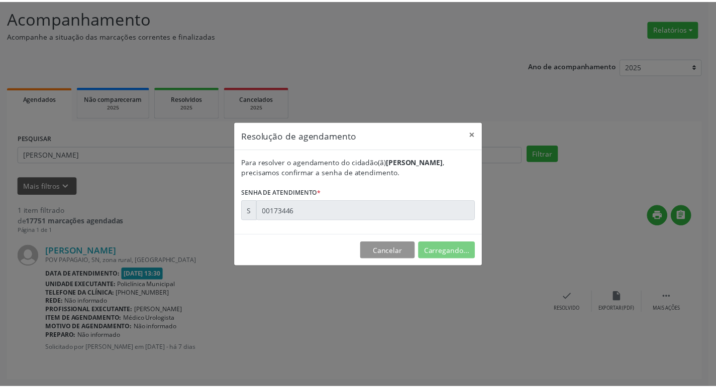
scroll to position [0, 0]
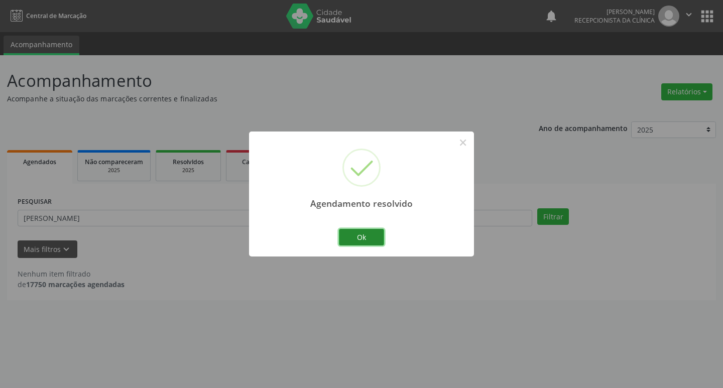
click at [366, 239] on button "Ok" at bounding box center [361, 237] width 45 height 17
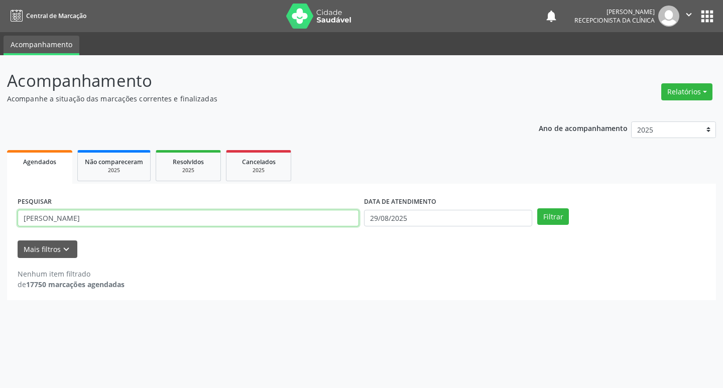
click at [237, 223] on input "[PERSON_NAME]" at bounding box center [189, 218] width 342 height 17
type input "e"
type input "[PERSON_NAME]"
click at [563, 210] on button "Filtrar" at bounding box center [554, 216] width 32 height 17
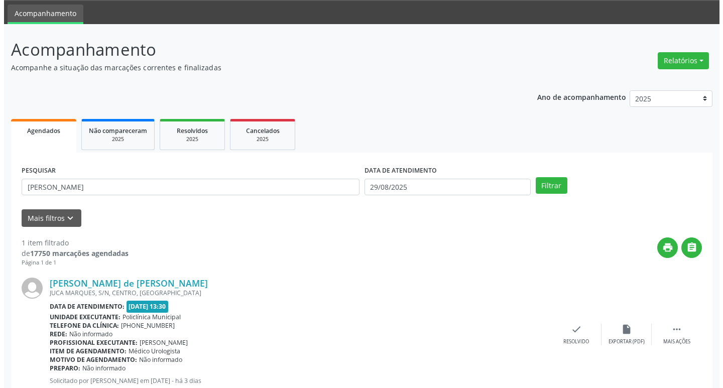
scroll to position [63, 0]
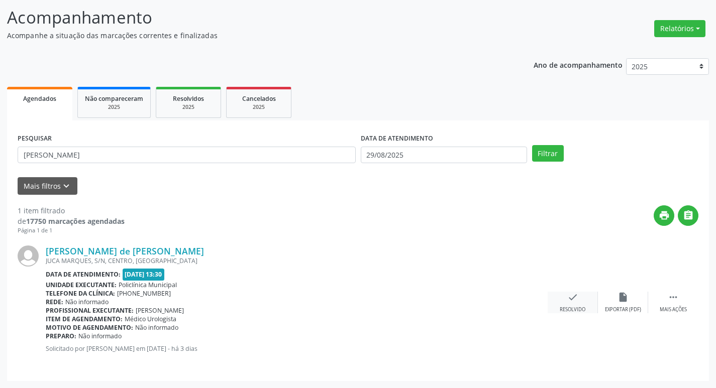
click at [569, 300] on icon "check" at bounding box center [572, 297] width 11 height 11
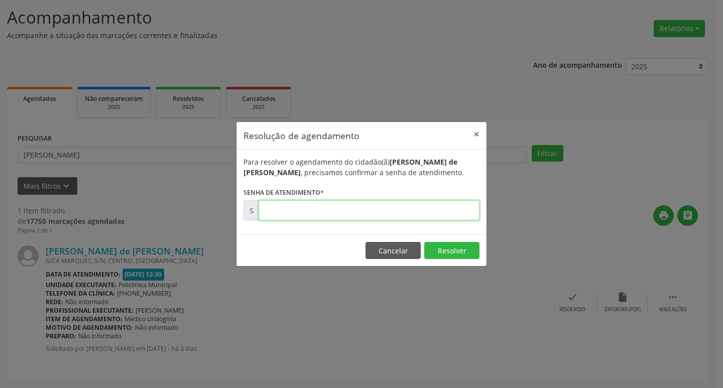
click at [302, 211] on input "text" at bounding box center [369, 210] width 221 height 20
type input "00173716"
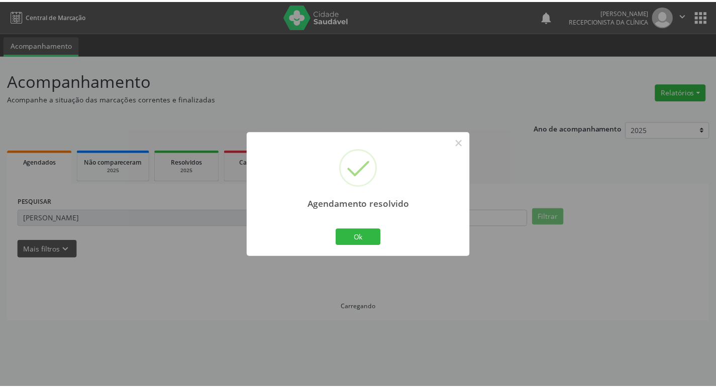
scroll to position [0, 0]
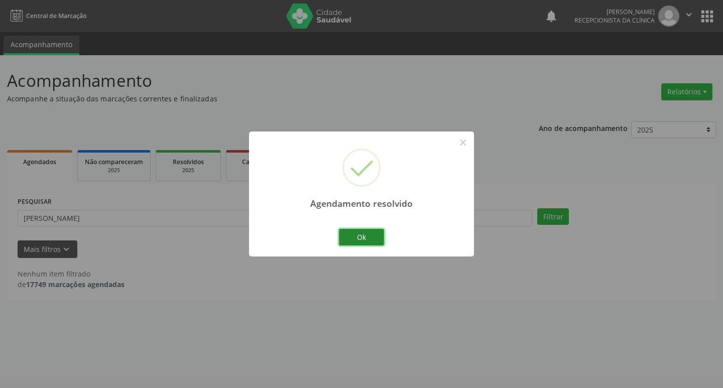
click at [354, 235] on button "Ok" at bounding box center [361, 237] width 45 height 17
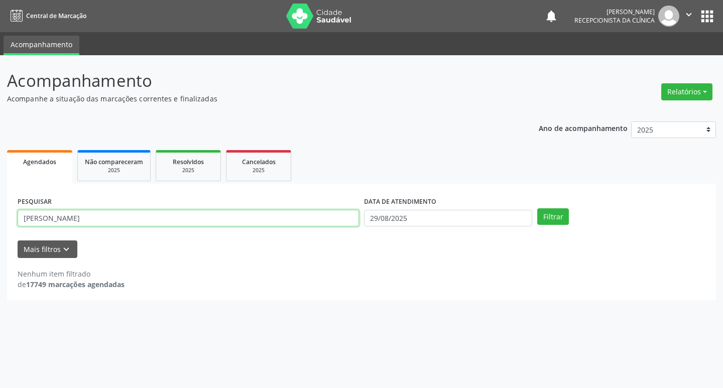
click at [161, 212] on input "[PERSON_NAME]" at bounding box center [189, 218] width 342 height 17
type input "j"
type input "[PERSON_NAME]"
click at [550, 218] on button "Filtrar" at bounding box center [554, 216] width 32 height 17
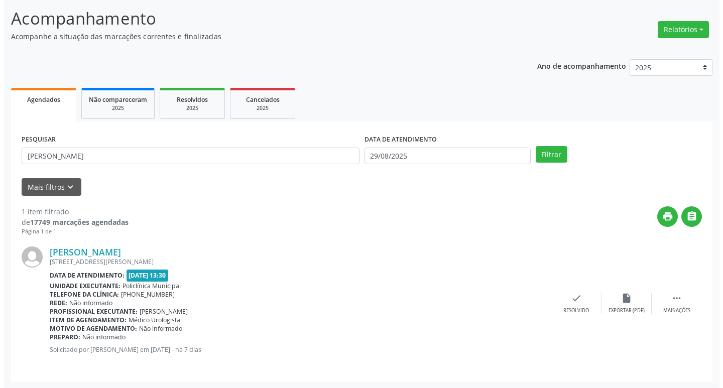
scroll to position [63, 0]
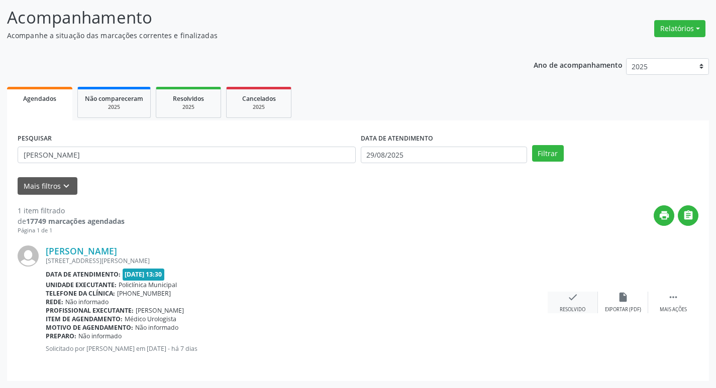
click at [585, 305] on div "check Resolvido" at bounding box center [573, 303] width 50 height 22
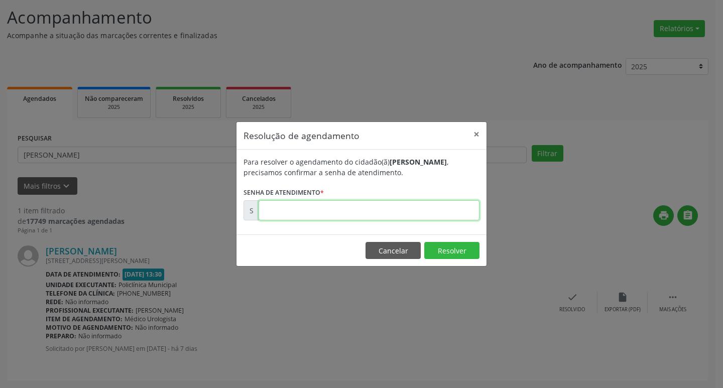
click at [413, 214] on input "text" at bounding box center [369, 210] width 221 height 20
type input "00173452"
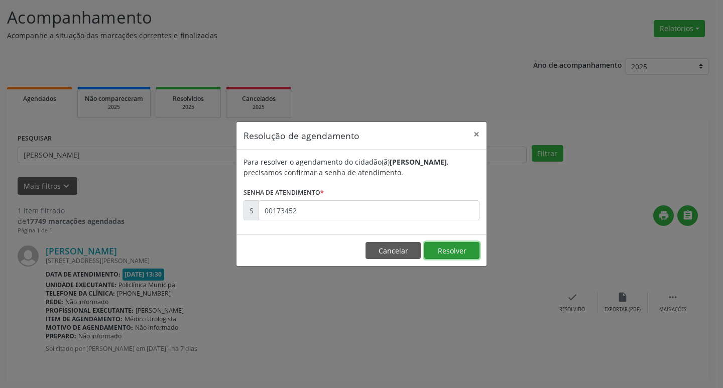
click at [462, 246] on button "Resolver" at bounding box center [452, 250] width 55 height 17
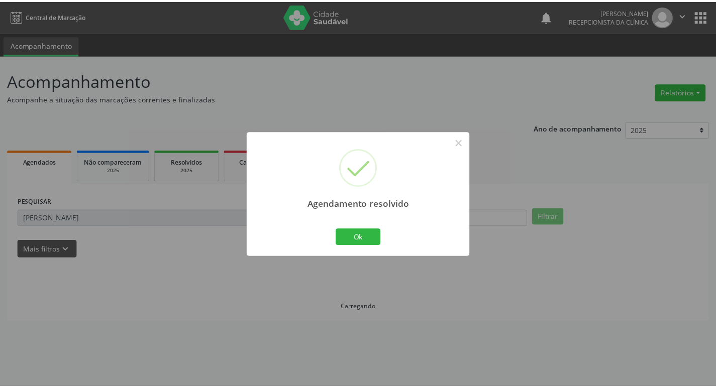
scroll to position [0, 0]
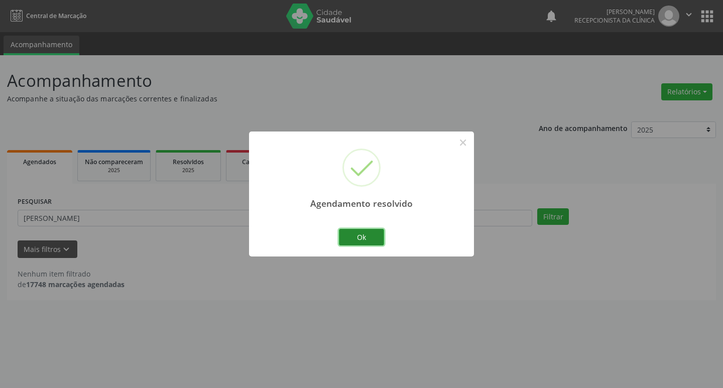
click at [382, 235] on button "Ok" at bounding box center [361, 237] width 45 height 17
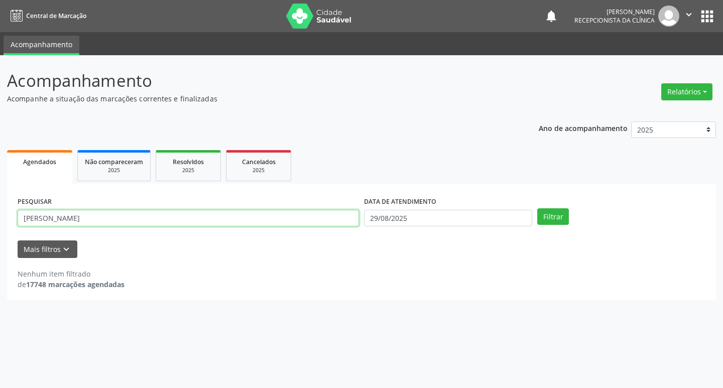
click at [170, 222] on input "[PERSON_NAME]" at bounding box center [189, 218] width 342 height 17
type input "j"
type input "raimunda"
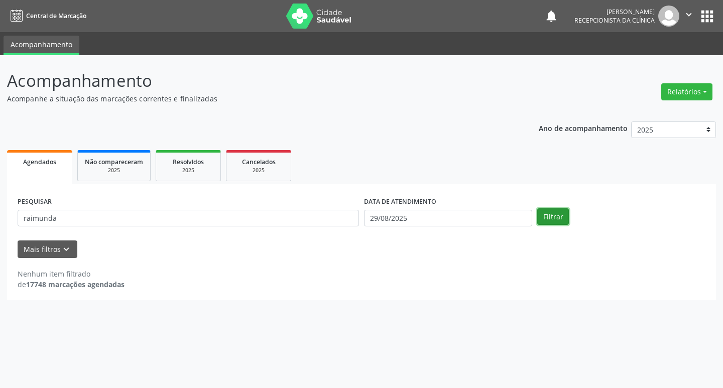
click at [566, 223] on button "Filtrar" at bounding box center [554, 216] width 32 height 17
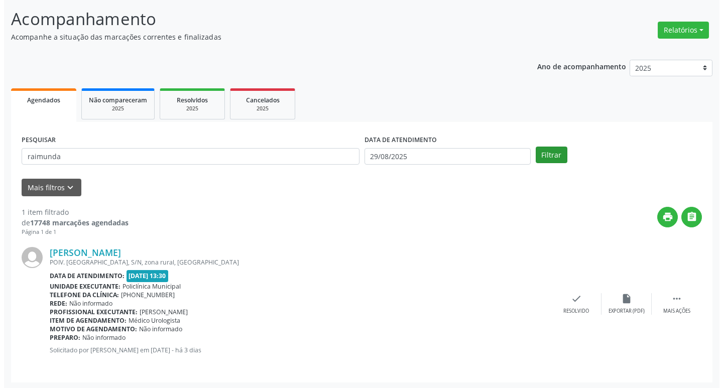
scroll to position [63, 0]
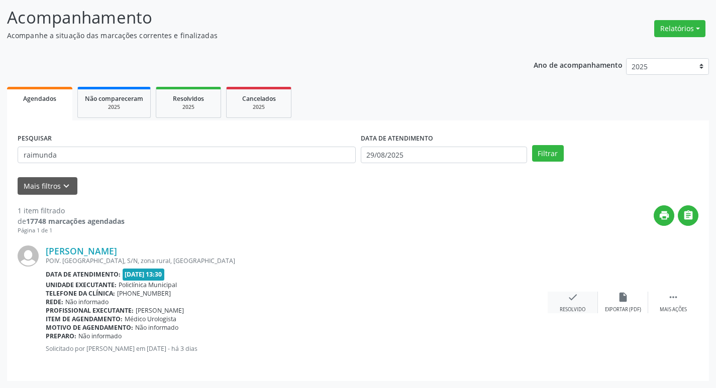
click at [575, 303] on div "check Resolvido" at bounding box center [573, 303] width 50 height 22
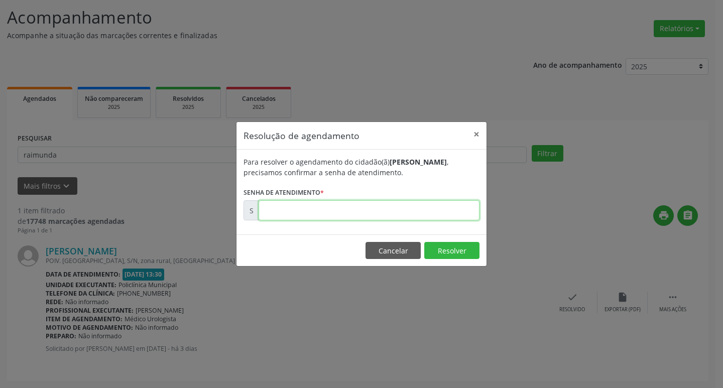
drag, startPoint x: 360, startPoint y: 212, endPoint x: 361, endPoint y: 203, distance: 9.1
click at [360, 212] on input "text" at bounding box center [369, 210] width 221 height 20
type input "00173697"
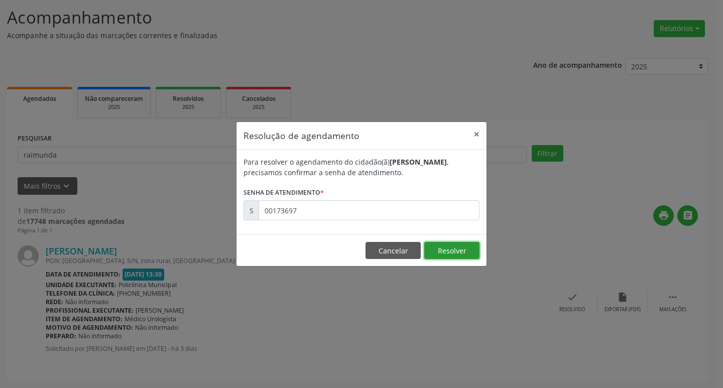
click at [434, 249] on button "Resolver" at bounding box center [452, 250] width 55 height 17
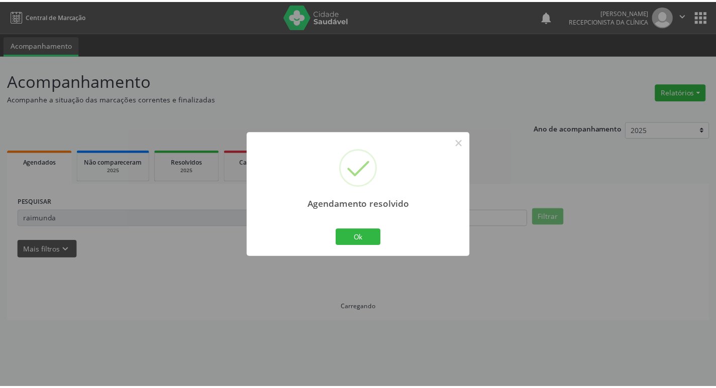
scroll to position [0, 0]
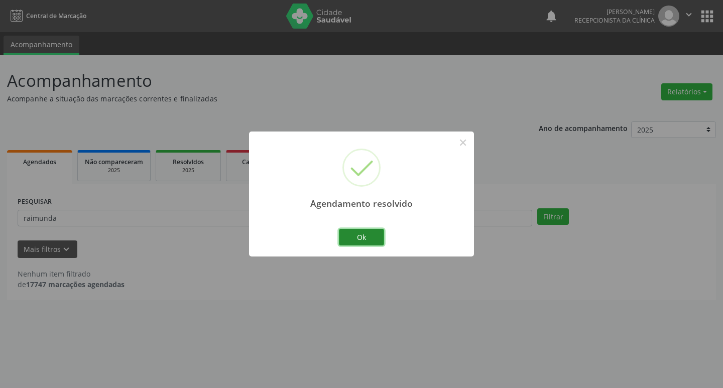
click at [347, 237] on button "Ok" at bounding box center [361, 237] width 45 height 17
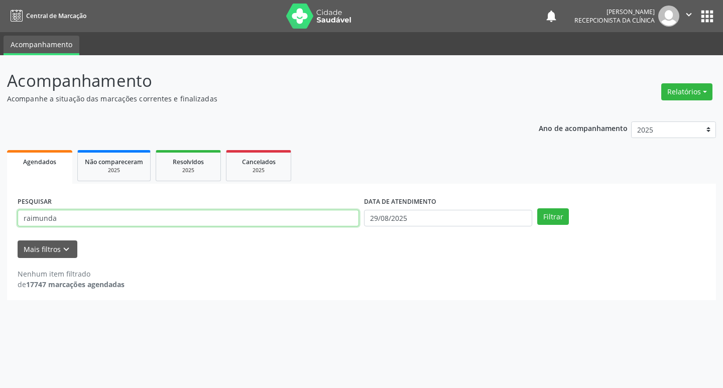
click at [121, 219] on input "raimunda" at bounding box center [189, 218] width 342 height 17
type input "r"
type input "eduarda"
click at [556, 221] on button "Filtrar" at bounding box center [554, 216] width 32 height 17
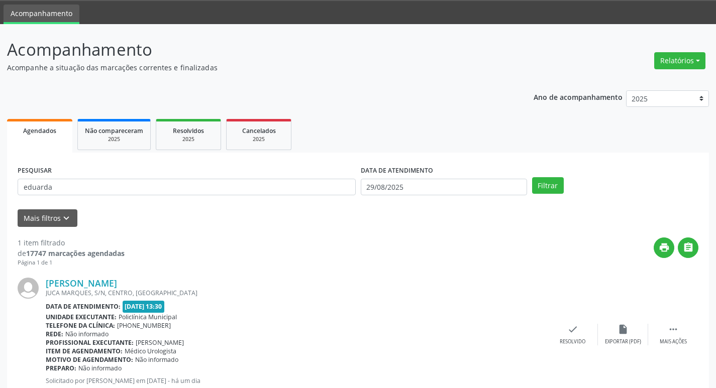
scroll to position [63, 0]
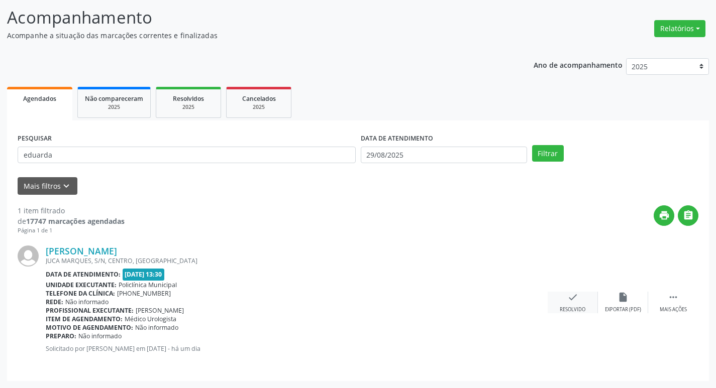
click at [578, 299] on div "check Resolvido" at bounding box center [573, 303] width 50 height 22
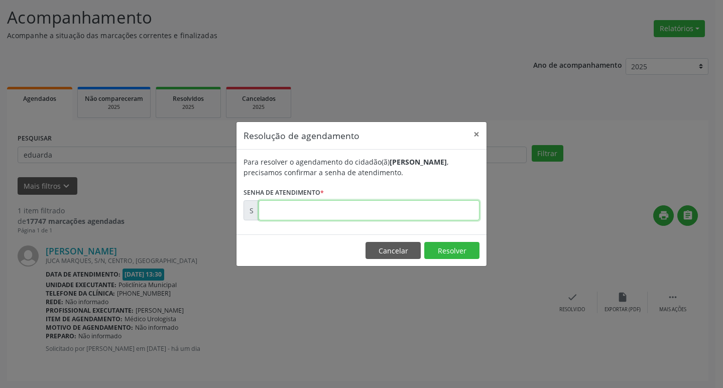
click at [361, 212] on input "text" at bounding box center [369, 210] width 221 height 20
type input "00174251"
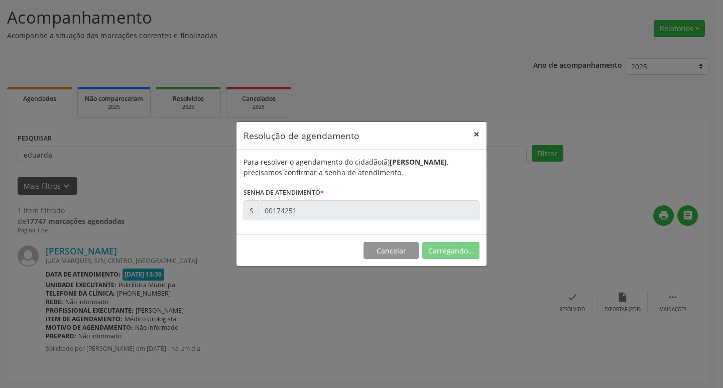
click at [473, 133] on button "×" at bounding box center [477, 134] width 20 height 25
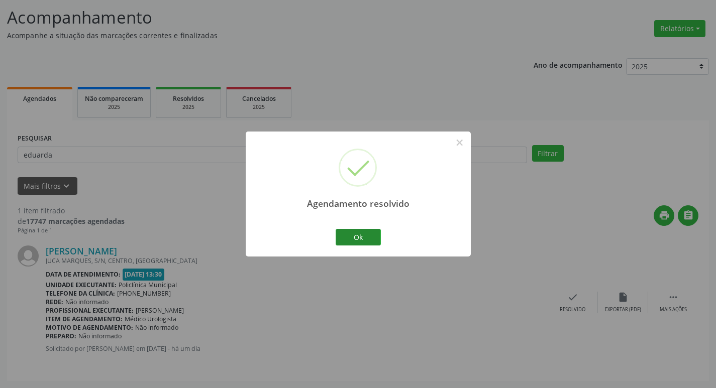
click at [365, 236] on button "Ok" at bounding box center [358, 237] width 45 height 17
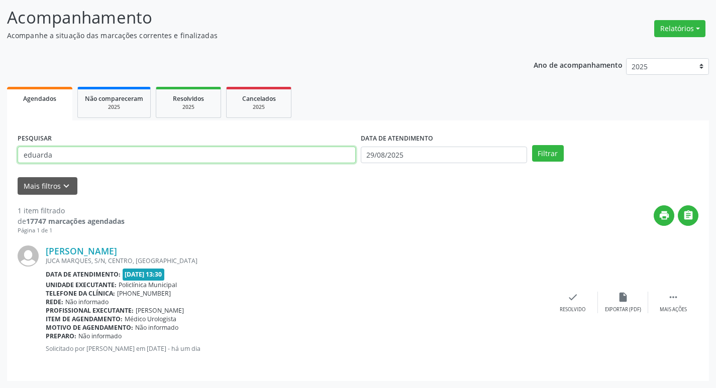
click at [239, 159] on input "eduarda" at bounding box center [187, 155] width 338 height 17
type input "e"
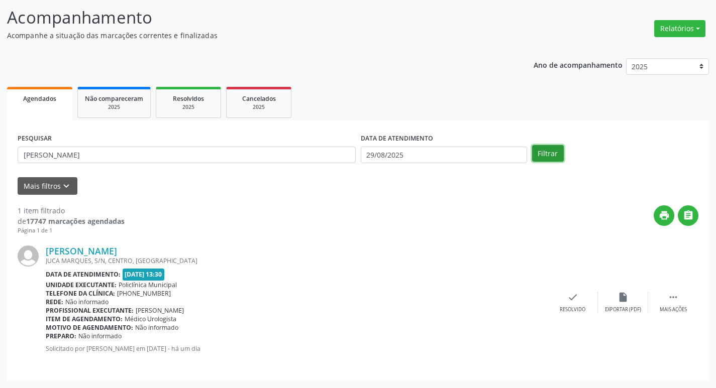
click at [544, 151] on button "Filtrar" at bounding box center [548, 153] width 32 height 17
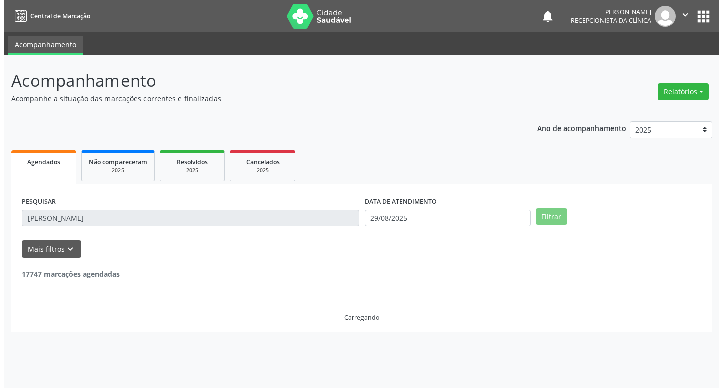
scroll to position [0, 0]
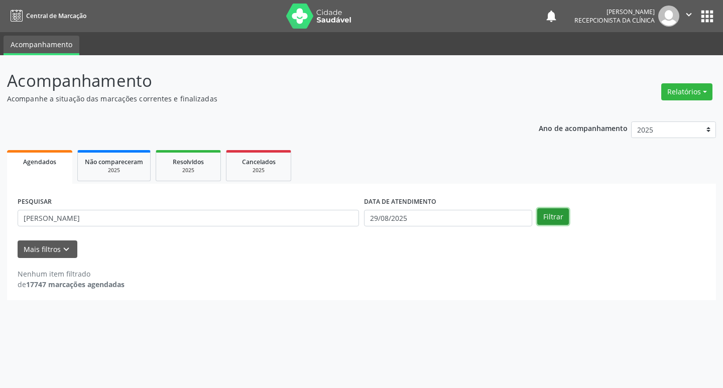
click at [558, 218] on button "Filtrar" at bounding box center [554, 216] width 32 height 17
click at [560, 219] on button "Filtrar" at bounding box center [554, 216] width 32 height 17
click at [142, 211] on input "[PERSON_NAME]" at bounding box center [189, 218] width 342 height 17
type input "[PERSON_NAME]"
click at [546, 219] on button "Filtrar" at bounding box center [554, 216] width 32 height 17
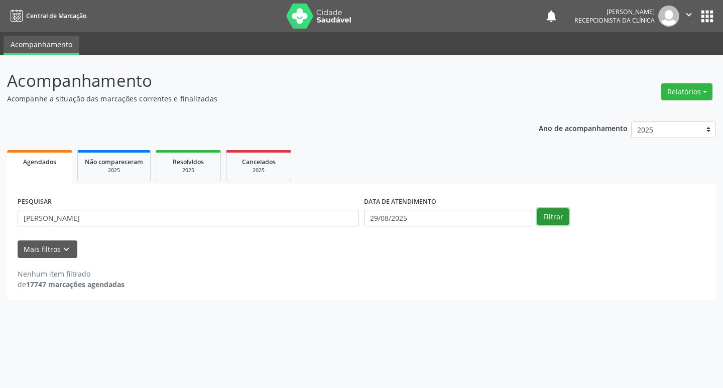
click at [545, 216] on button "Filtrar" at bounding box center [554, 216] width 32 height 17
